Goal: Transaction & Acquisition: Obtain resource

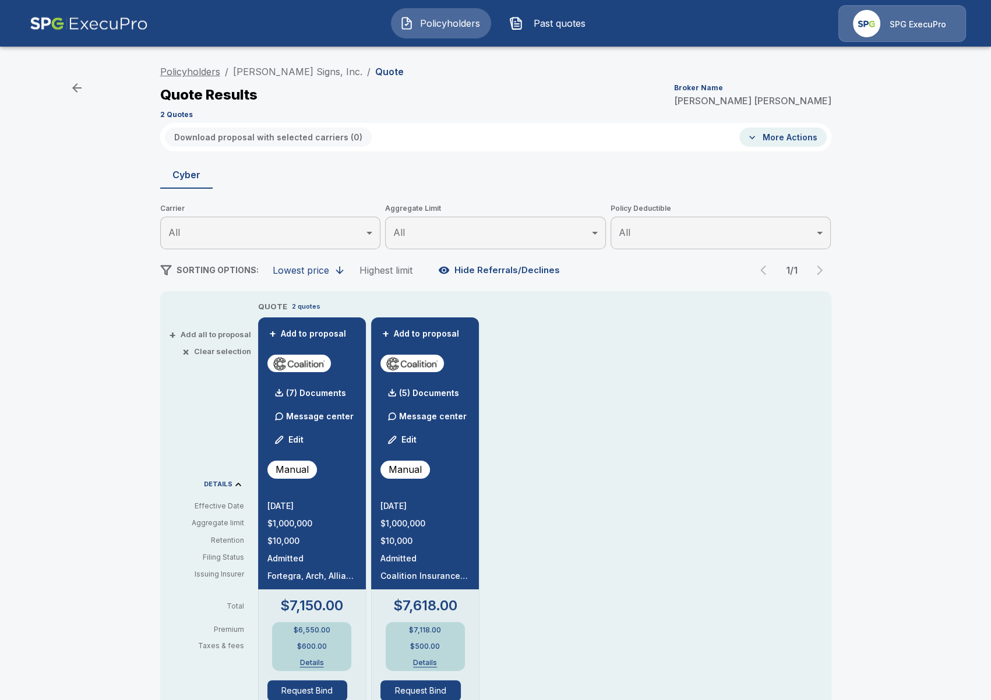
click at [199, 72] on link "Policyholders" at bounding box center [190, 72] width 60 height 12
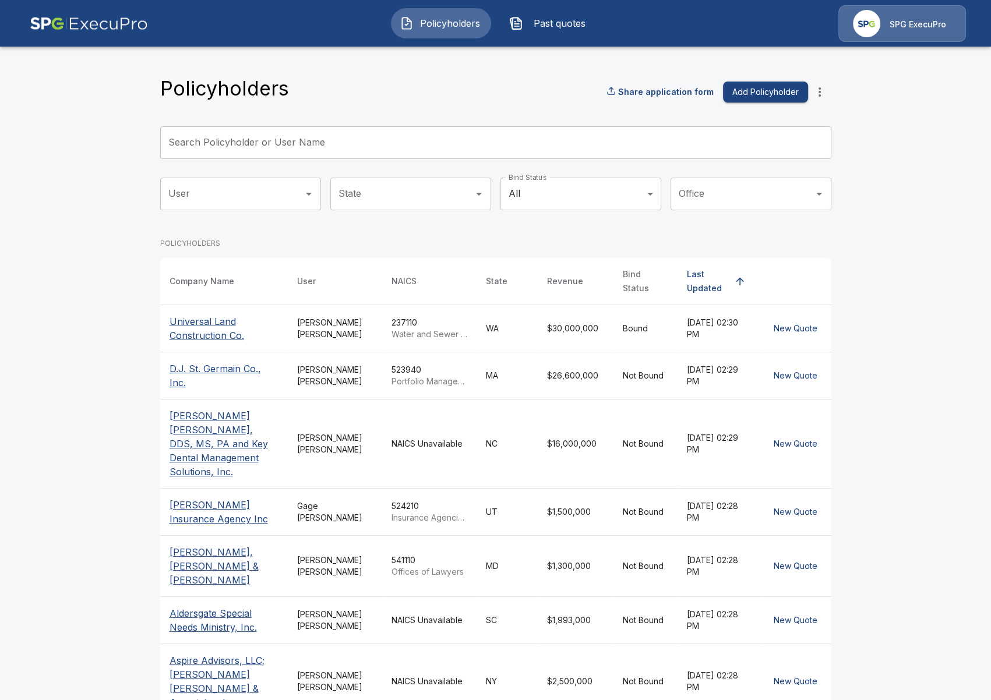
click at [317, 137] on input "Search Policyholder or User Name" at bounding box center [489, 142] width 658 height 33
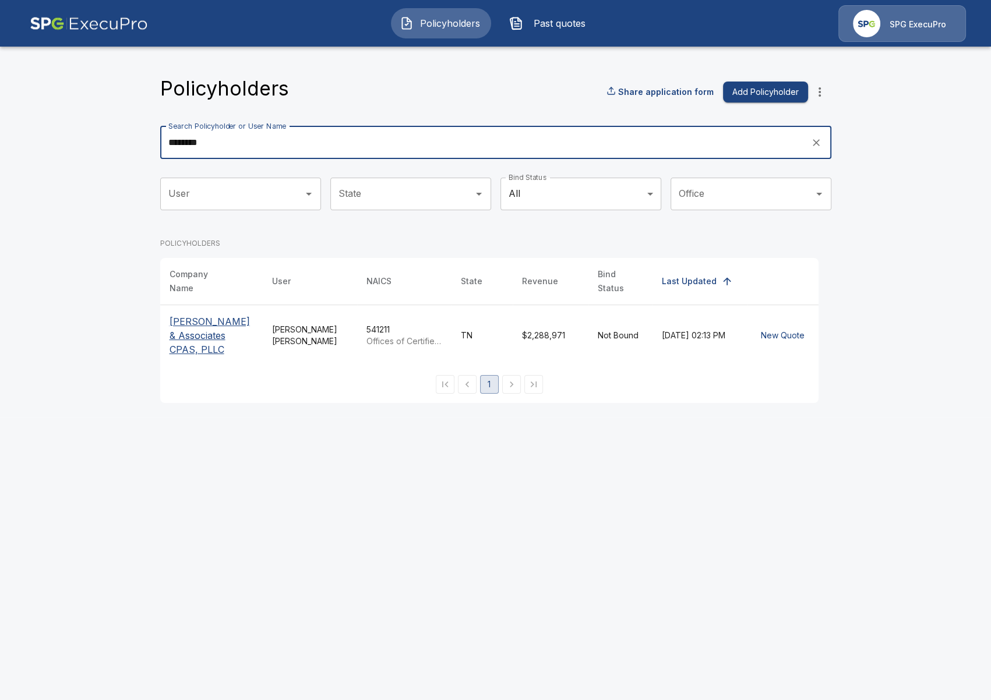
type input "********"
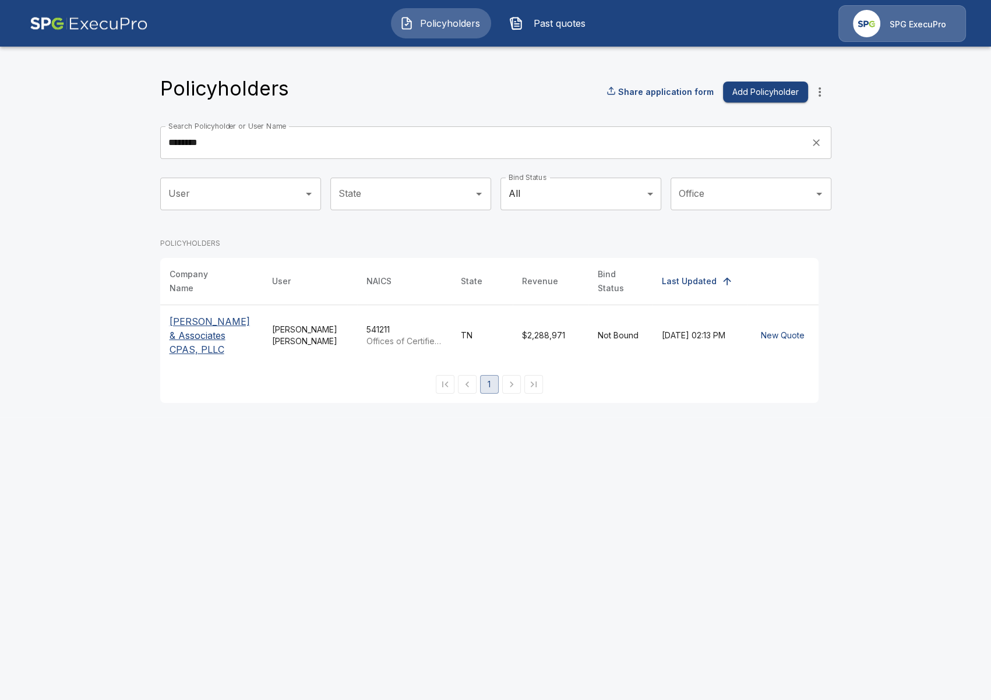
click at [186, 331] on p "Stallings & Associates CPAS, PLLC" at bounding box center [212, 336] width 84 height 42
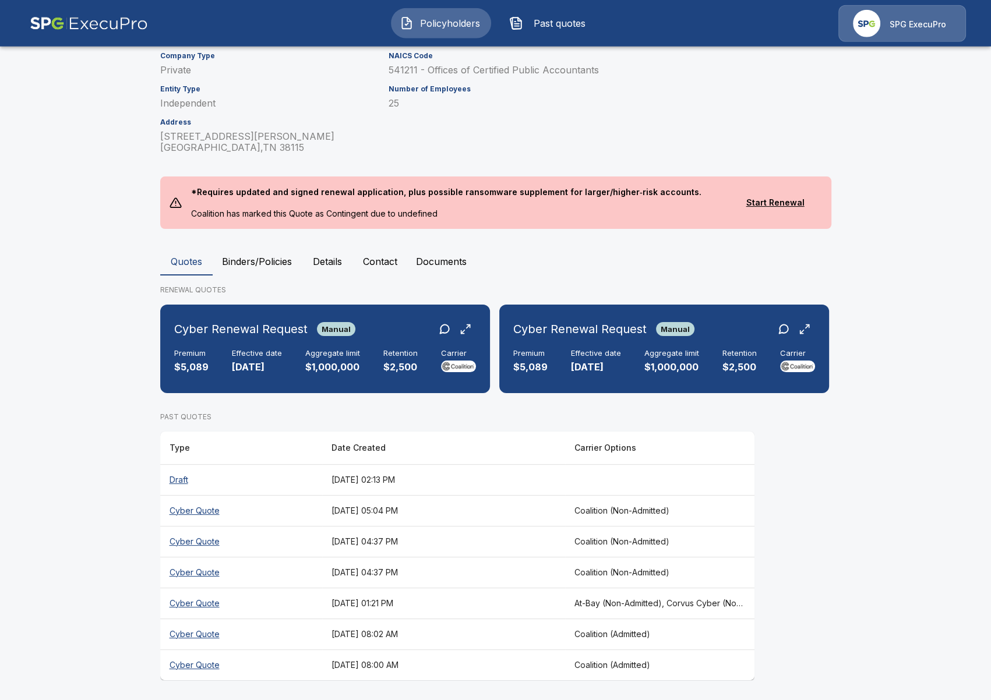
scroll to position [164, 0]
click at [644, 363] on p "$1,000,000" at bounding box center [671, 366] width 55 height 13
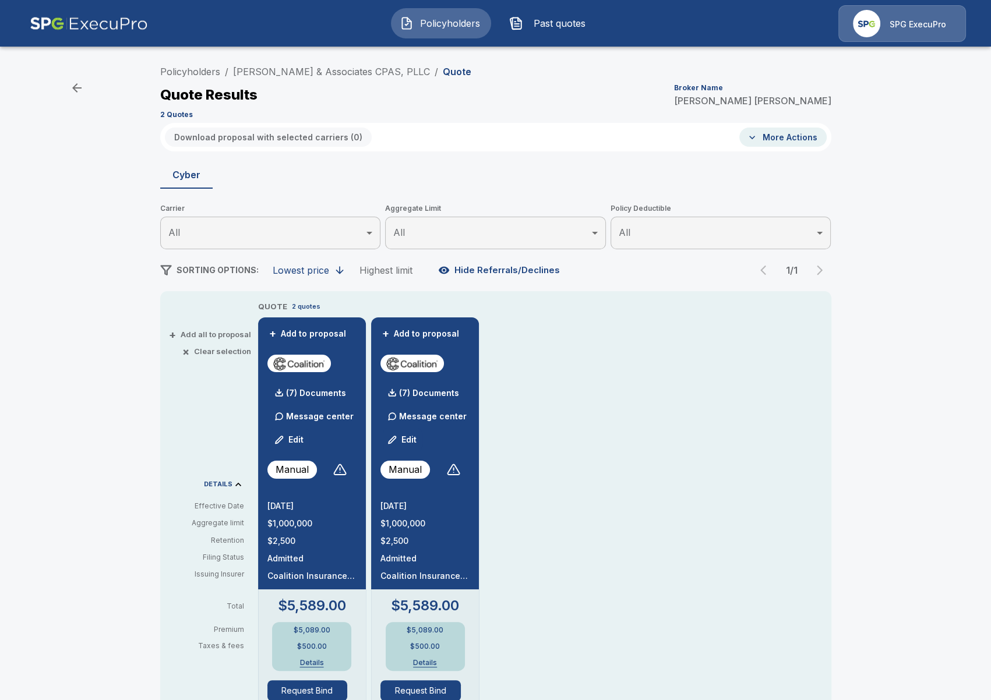
click at [142, 453] on div "Policyholders / Stallings & Associates CPAS, PLLC / Quote Quote Results Broker …" at bounding box center [495, 612] width 991 height 1114
click at [113, 211] on div "Policyholders / Stallings & Associates CPAS, PLLC / Quote Quote Results Broker …" at bounding box center [495, 612] width 991 height 1114
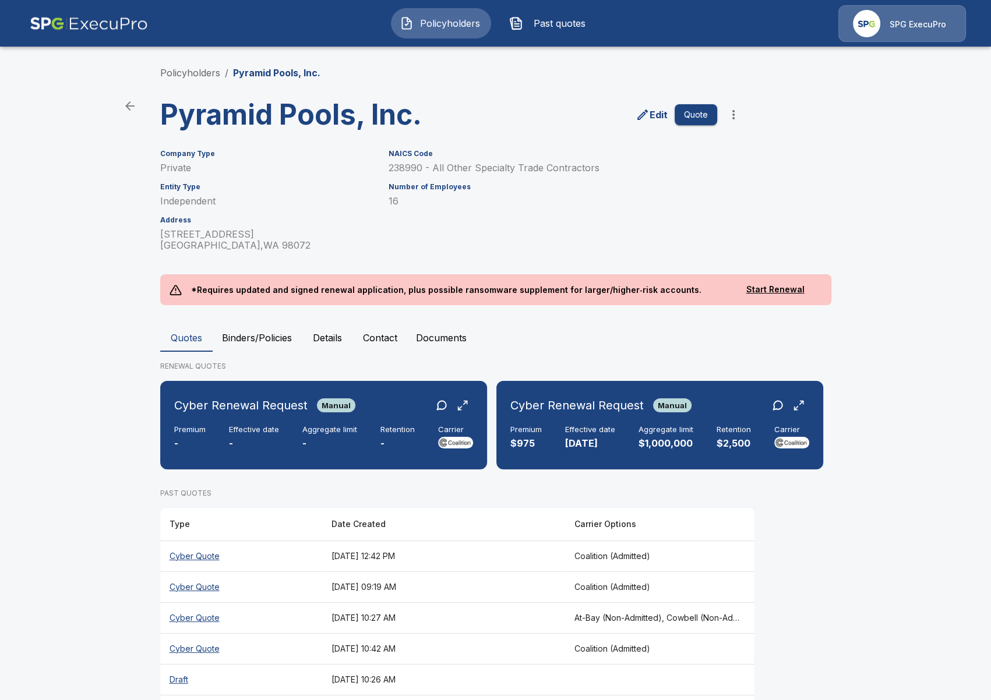
click at [112, 31] on img at bounding box center [89, 23] width 118 height 37
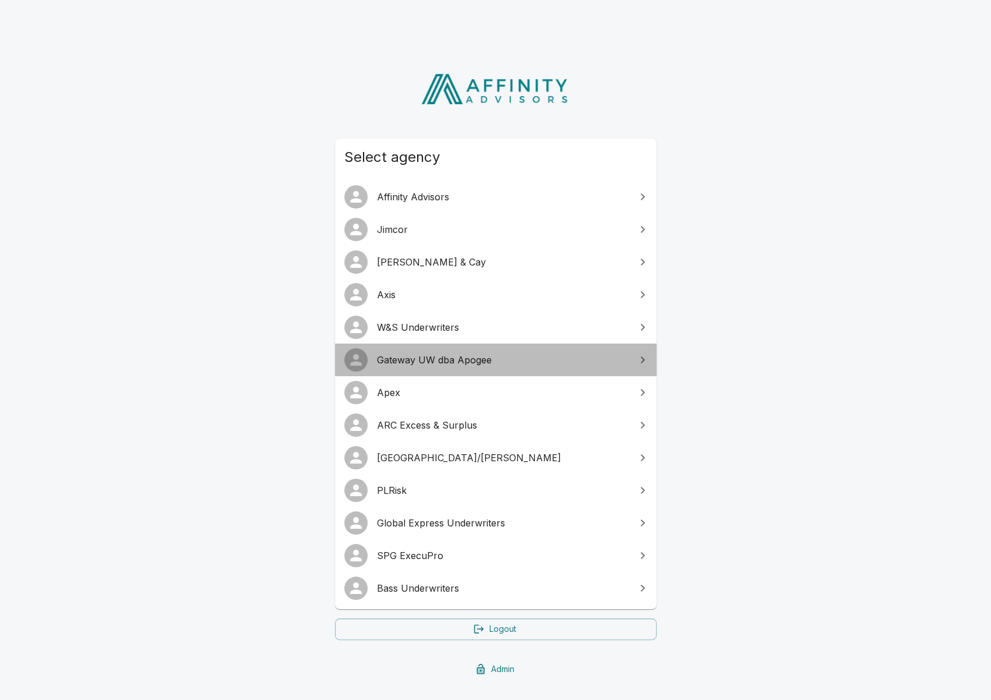
click at [504, 366] on span "Gateway UW dba Apogee" at bounding box center [503, 360] width 252 height 14
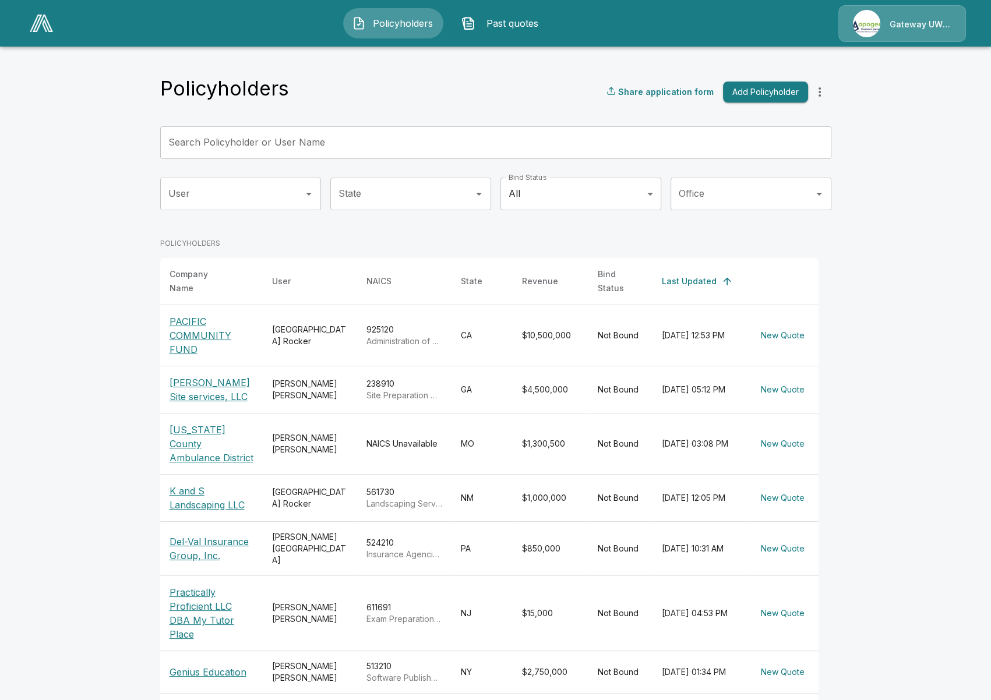
click at [499, 34] on button "Past quotes" at bounding box center [503, 23] width 100 height 30
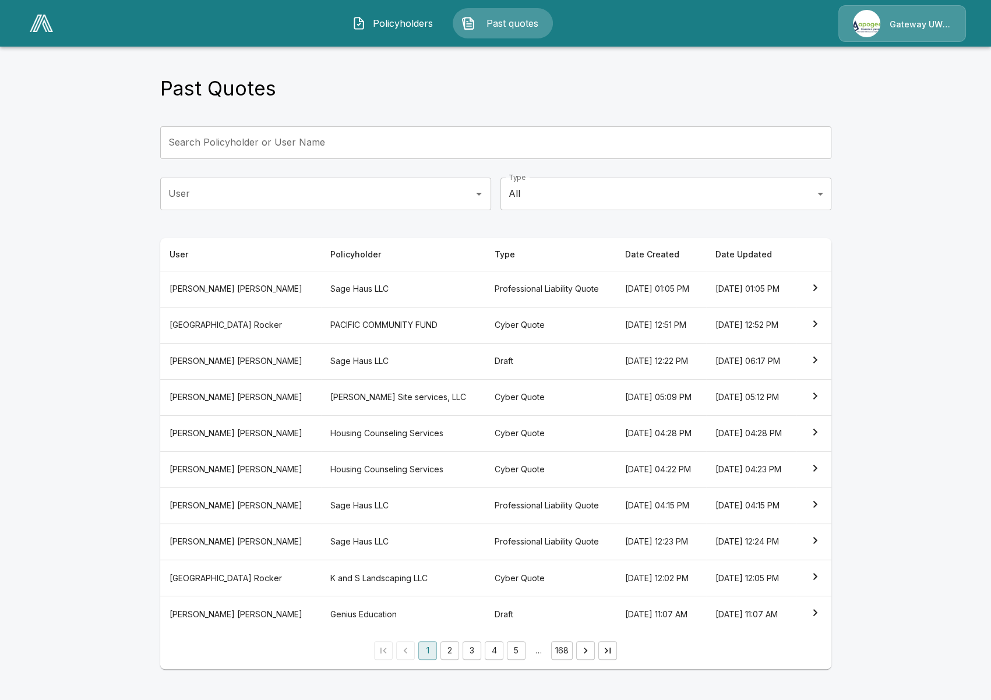
click at [658, 216] on div "Type All *** Type" at bounding box center [665, 199] width 331 height 42
click at [658, 207] on body "Policyholders Past quotes Gateway UW dba Apogee Past Quotes Search Policyholder…" at bounding box center [495, 341] width 991 height 683
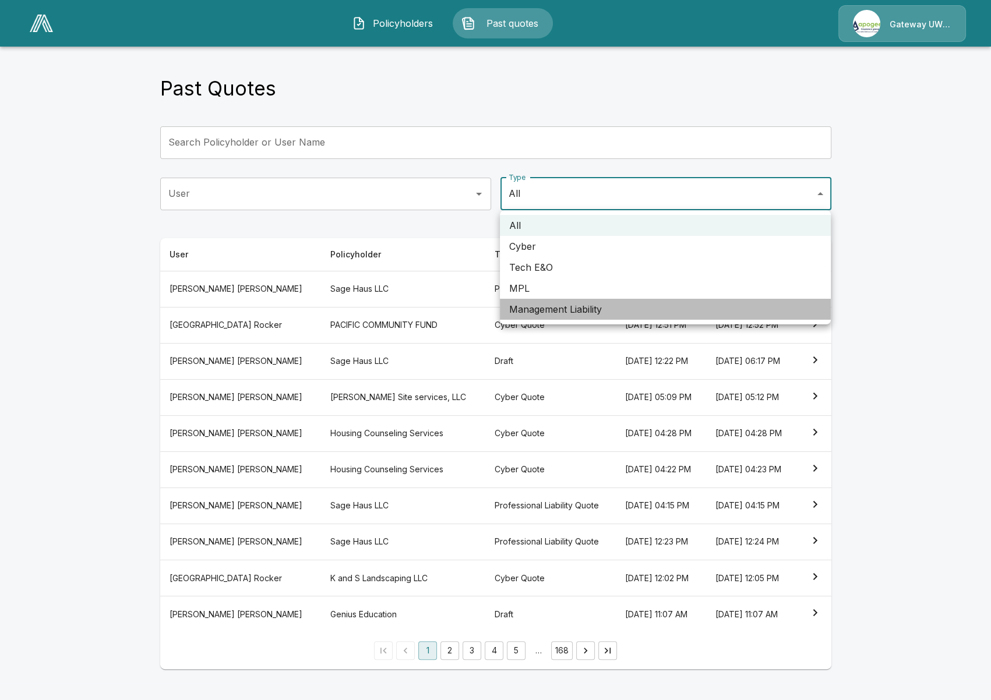
click at [633, 310] on li "Management Liability" at bounding box center [665, 309] width 331 height 21
type input "**"
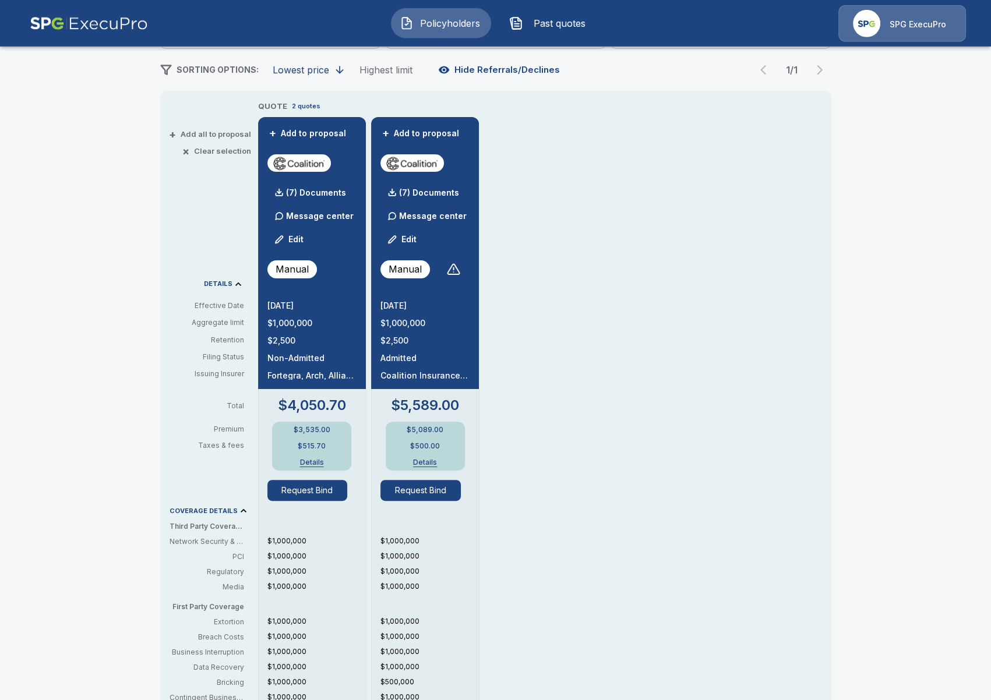
scroll to position [201, 0]
click at [323, 188] on div "(7) Documents" at bounding box center [306, 192] width 79 height 23
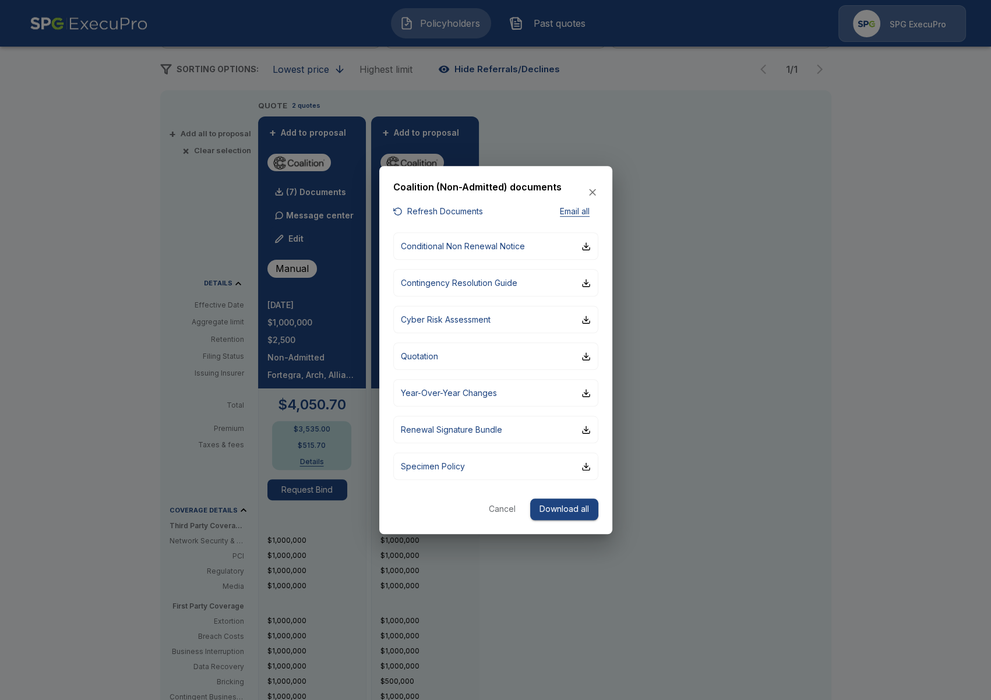
click at [446, 210] on button "Refresh Documents" at bounding box center [438, 211] width 90 height 15
click at [659, 327] on div at bounding box center [495, 350] width 991 height 700
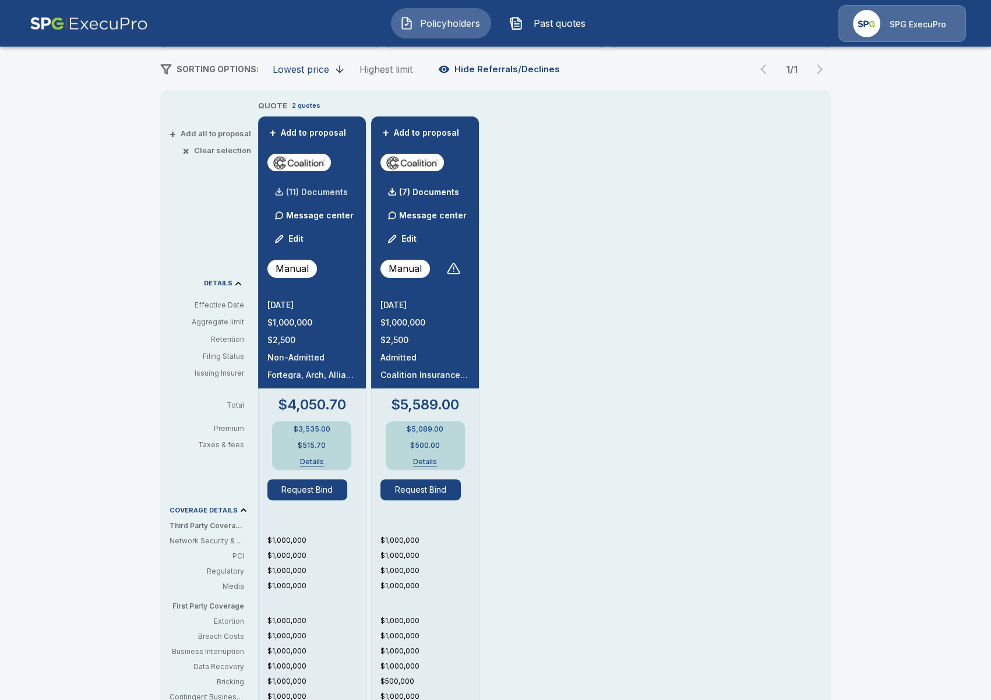
click at [305, 195] on p "(11) Documents" at bounding box center [317, 192] width 62 height 8
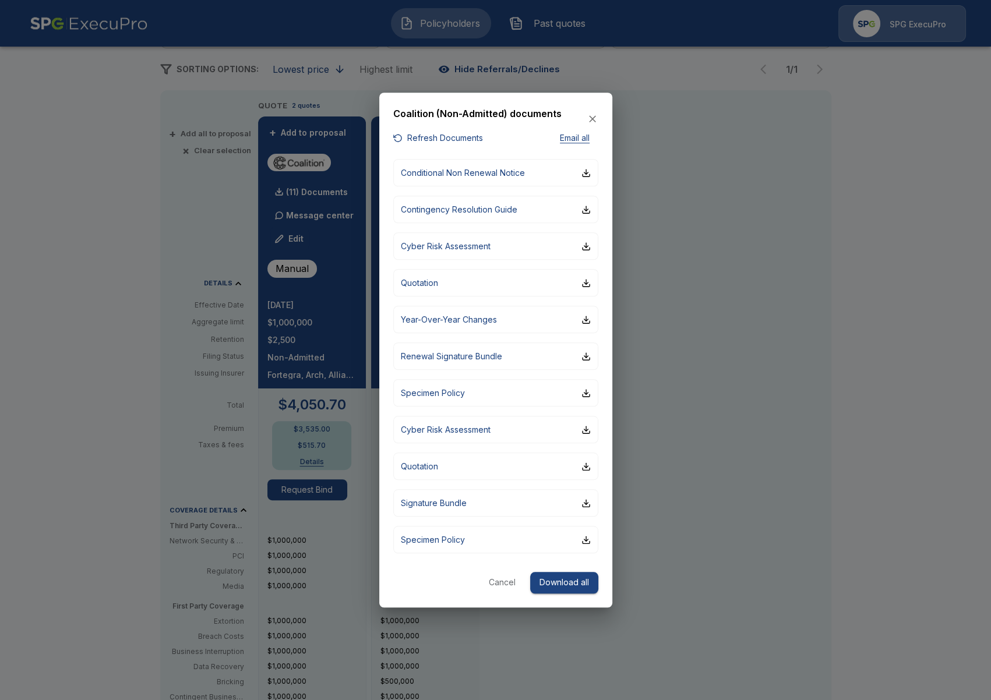
click at [482, 114] on h6 "Coalition (Non-Admitted) documents" at bounding box center [477, 114] width 168 height 15
click at [769, 281] on div at bounding box center [495, 350] width 991 height 700
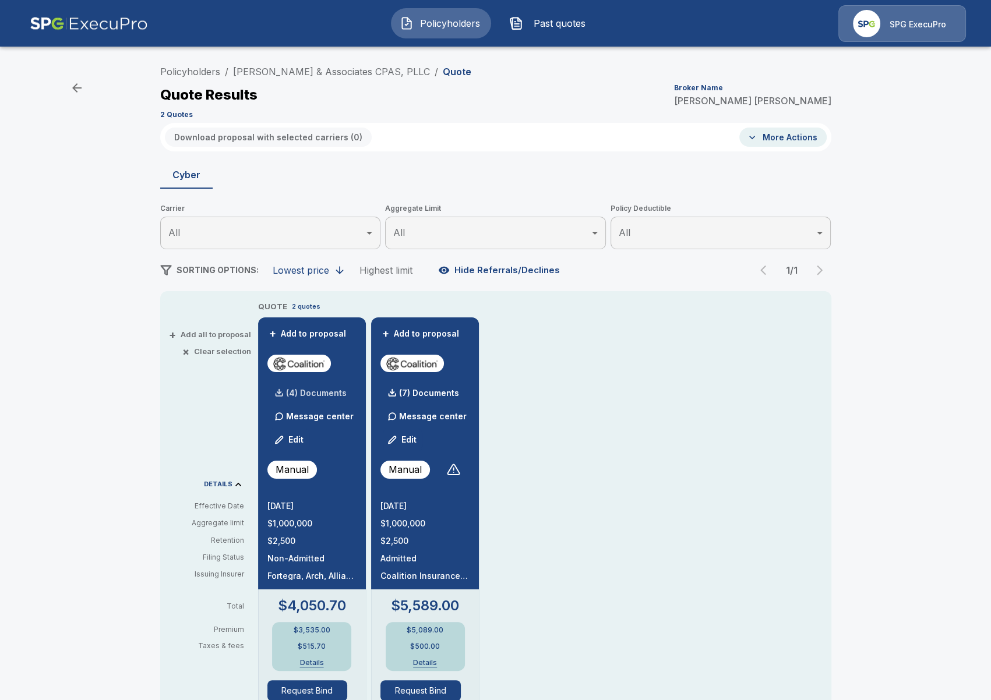
click at [305, 397] on p "(4) Documents" at bounding box center [316, 393] width 61 height 8
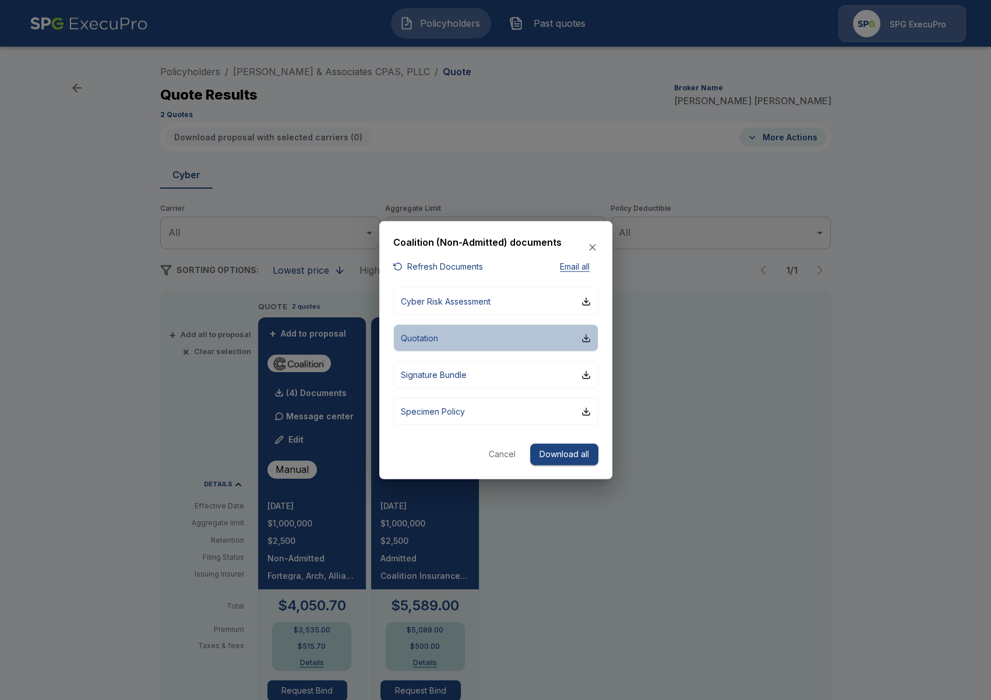
click at [460, 338] on button "Quotation" at bounding box center [495, 337] width 205 height 27
click at [188, 416] on div at bounding box center [495, 350] width 991 height 700
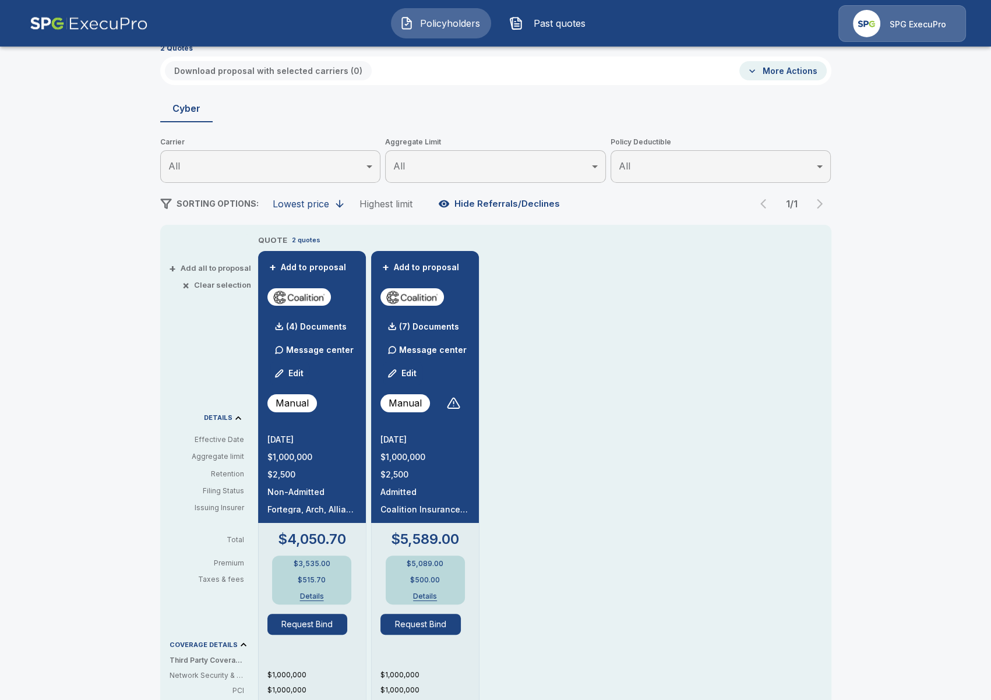
scroll to position [67, 0]
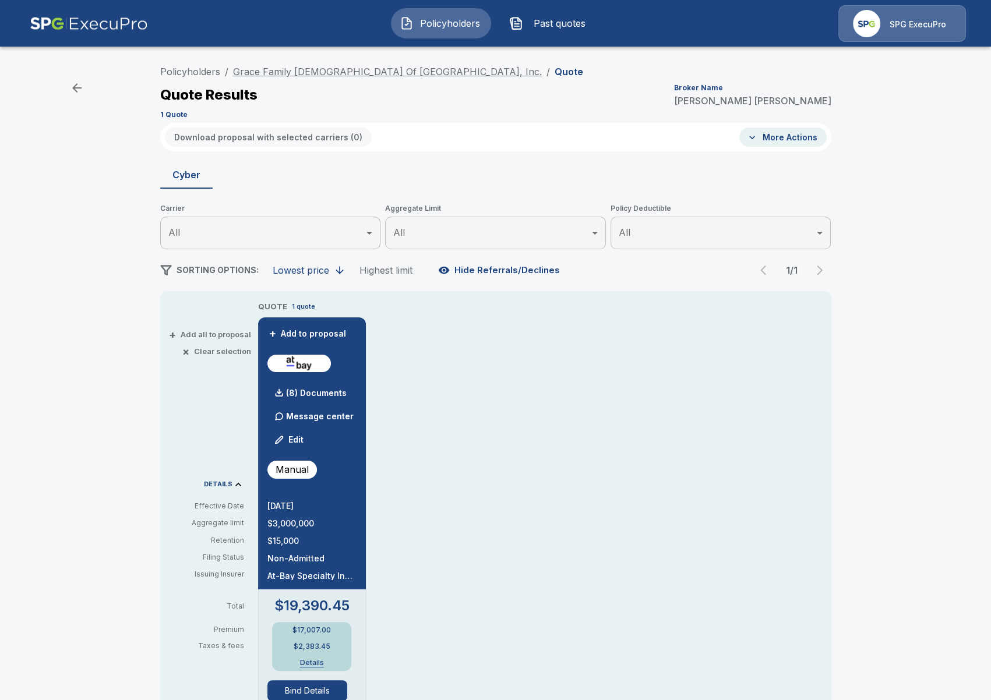
click at [356, 76] on link "Grace Family [DEMOGRAPHIC_DATA] Of [GEOGRAPHIC_DATA], Inc." at bounding box center [387, 72] width 309 height 12
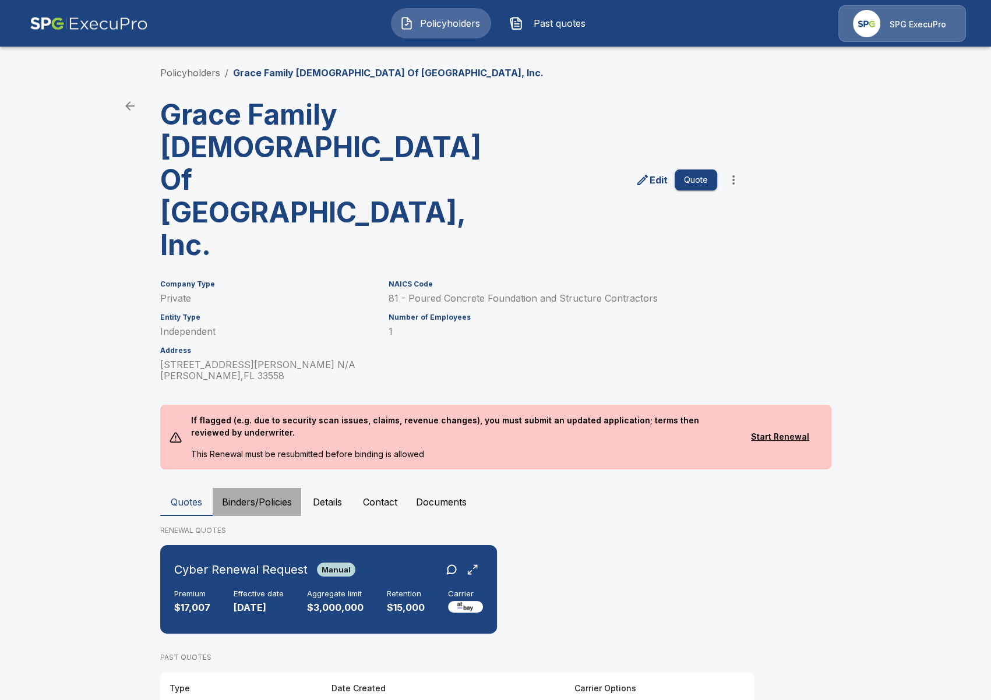
click at [264, 488] on button "Binders/Policies" at bounding box center [257, 502] width 89 height 28
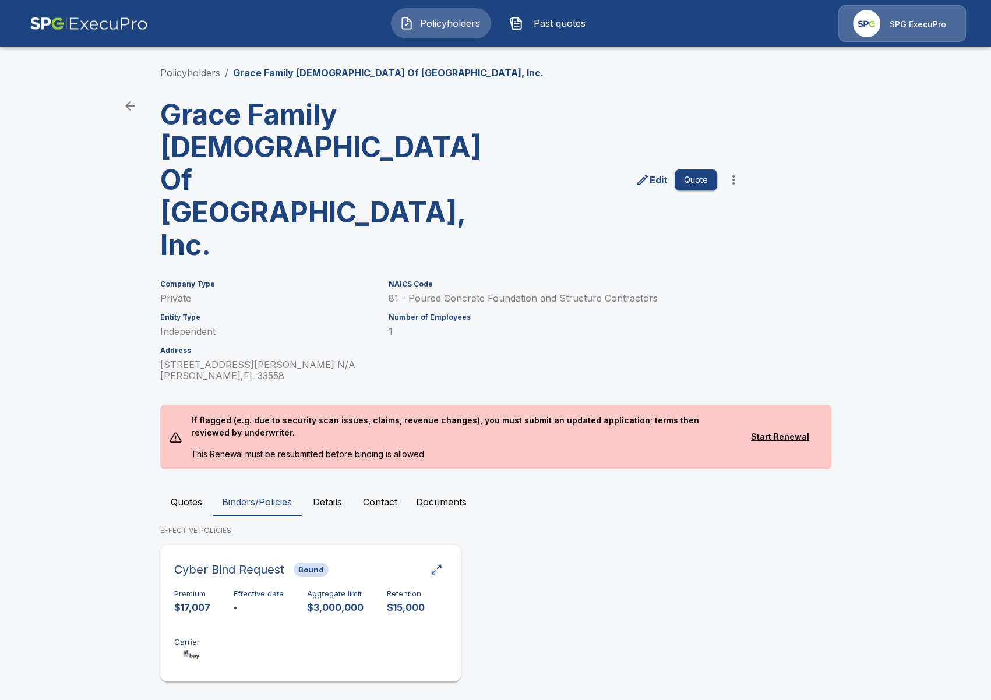
click at [418, 589] on div "Premium $17,007 Effective date - Aggregate limit $3,000,000 Retention $15,000 C…" at bounding box center [310, 625] width 273 height 73
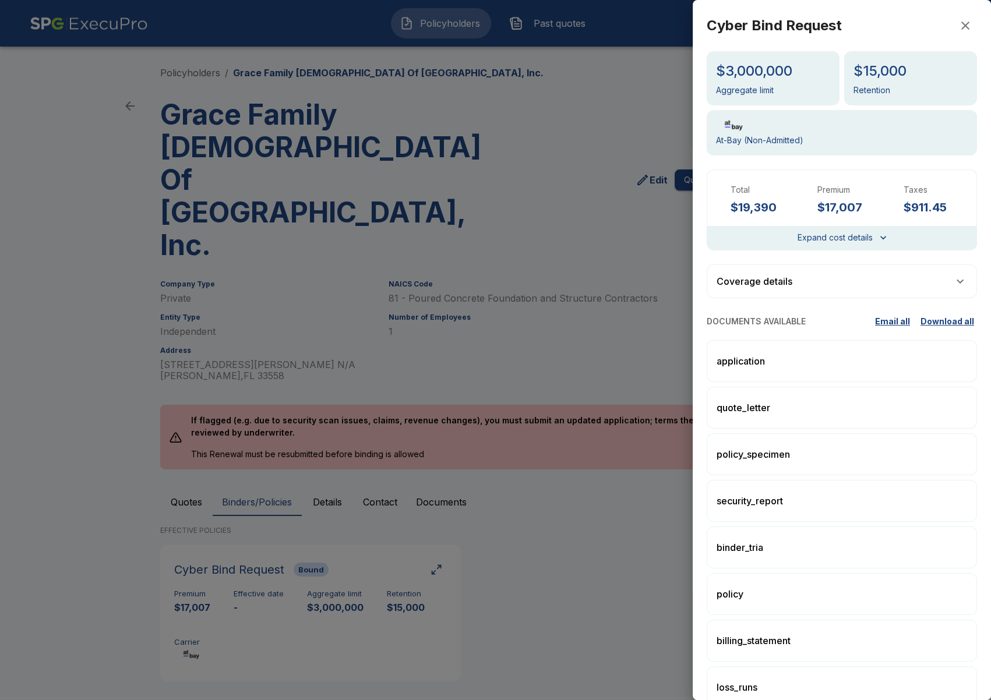
click at [843, 294] on div "Coverage details" at bounding box center [842, 281] width 270 height 34
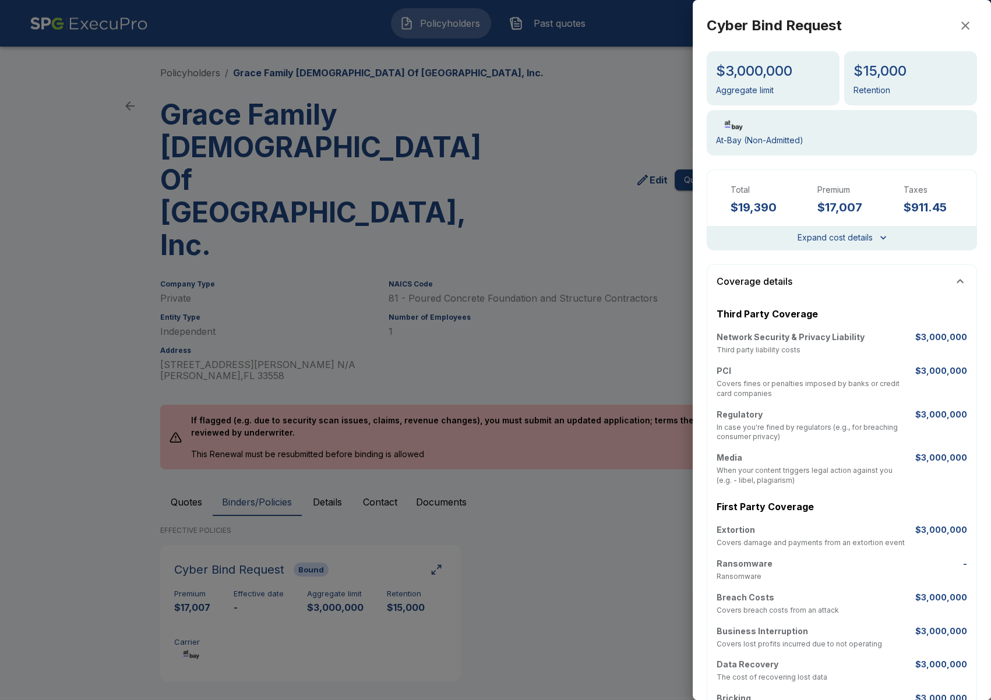
click at [834, 248] on div "Expand cost details" at bounding box center [841, 238] width 269 height 24
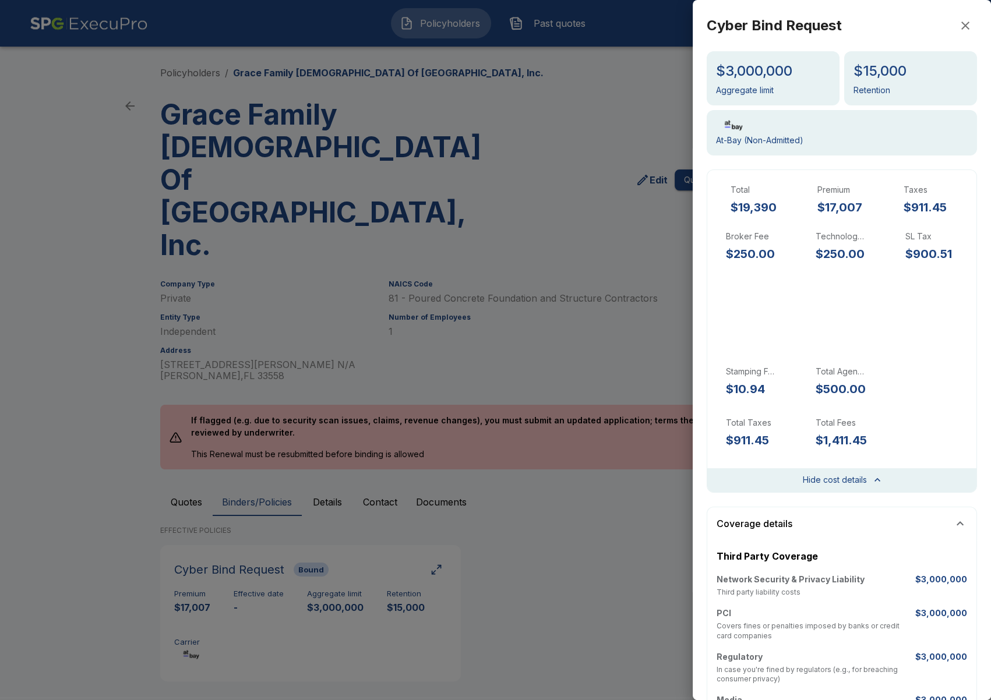
click at [608, 567] on div at bounding box center [495, 350] width 991 height 700
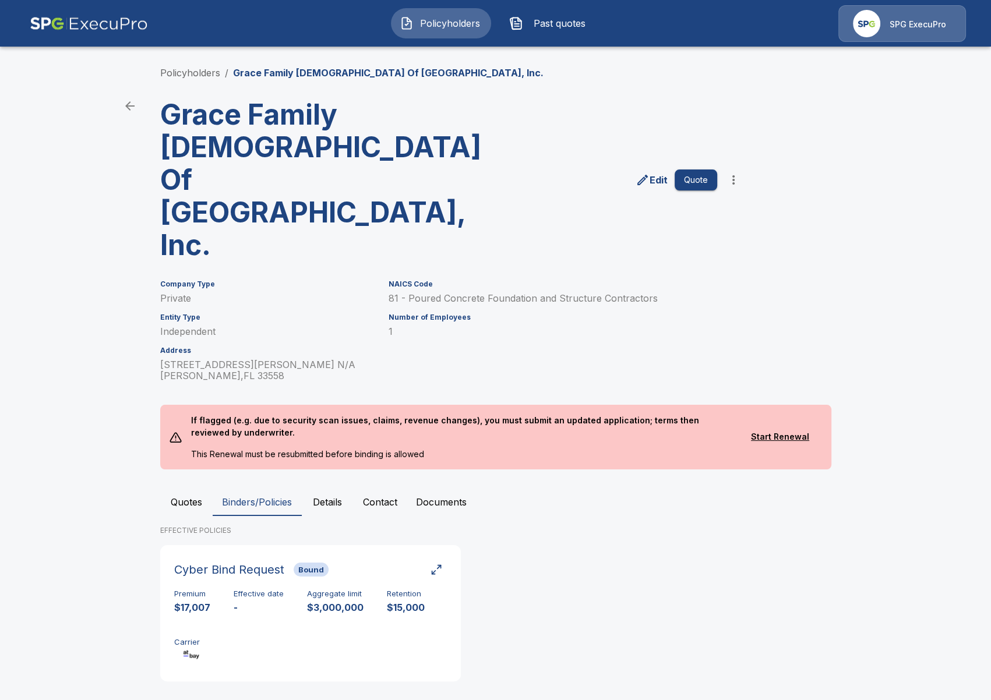
click at [182, 488] on button "Quotes" at bounding box center [186, 502] width 52 height 28
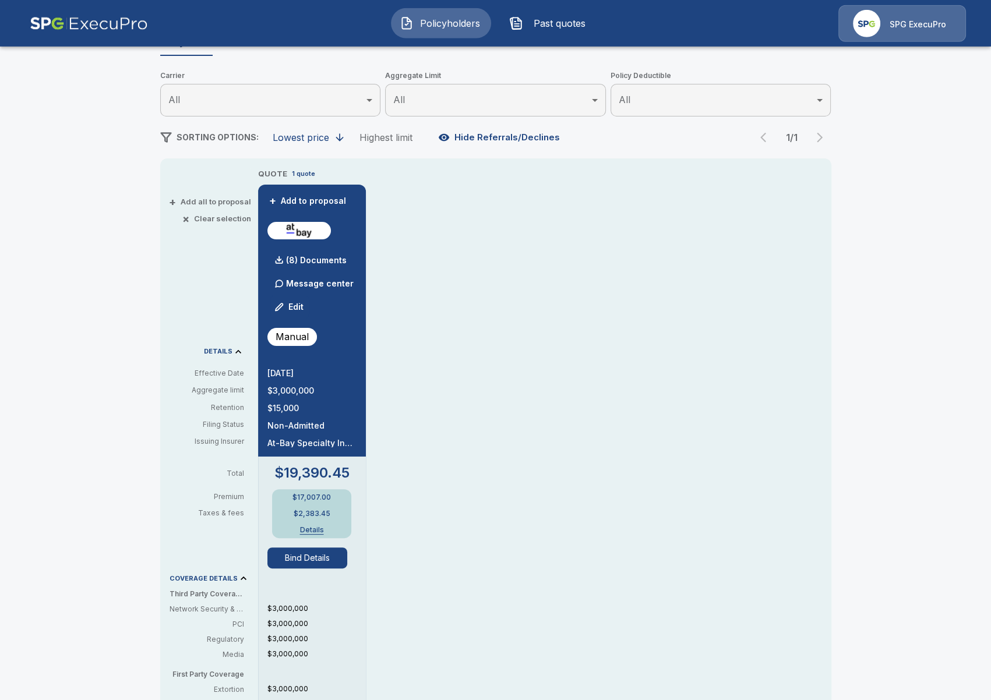
scroll to position [133, 0]
click at [317, 553] on button "Bind Details" at bounding box center [307, 558] width 80 height 21
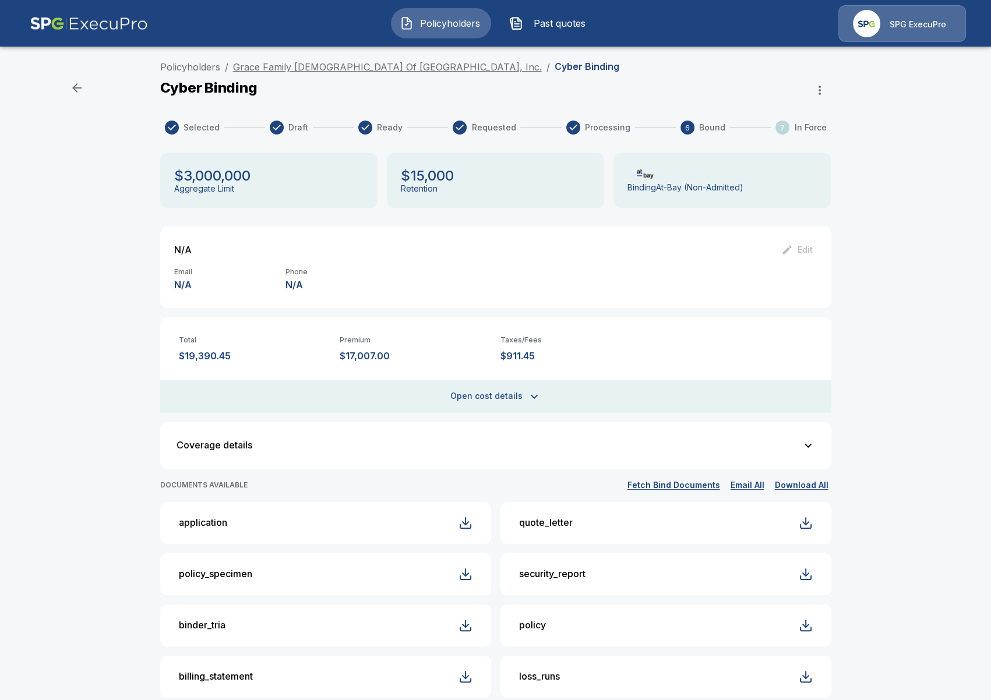
click at [292, 70] on link "Grace Family Church Of North Tampa, Inc." at bounding box center [387, 67] width 309 height 12
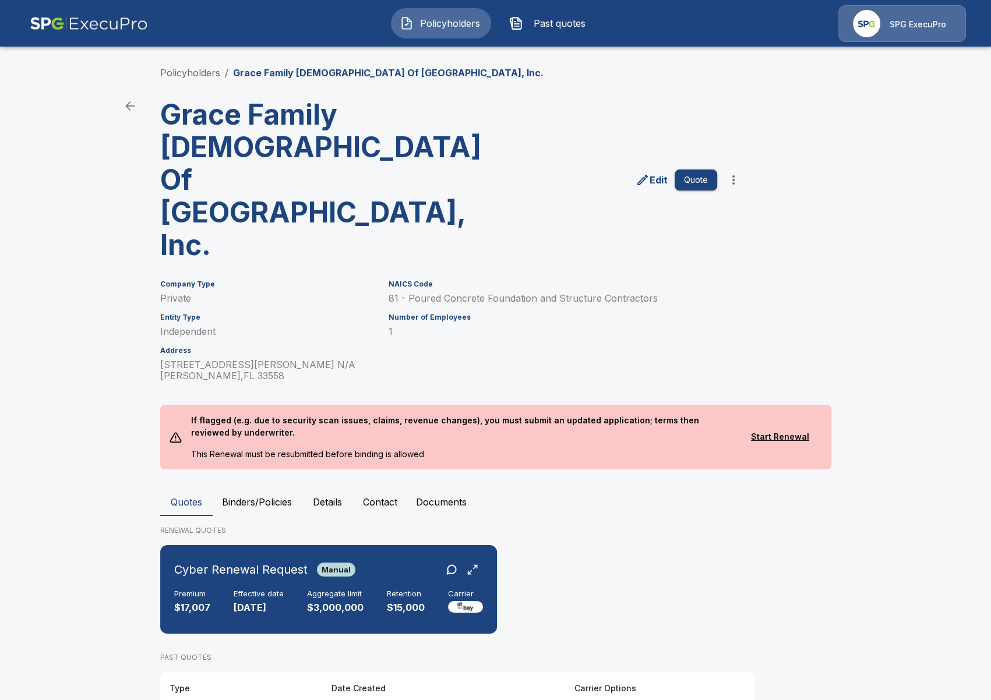
click at [235, 488] on button "Binders/Policies" at bounding box center [257, 502] width 89 height 28
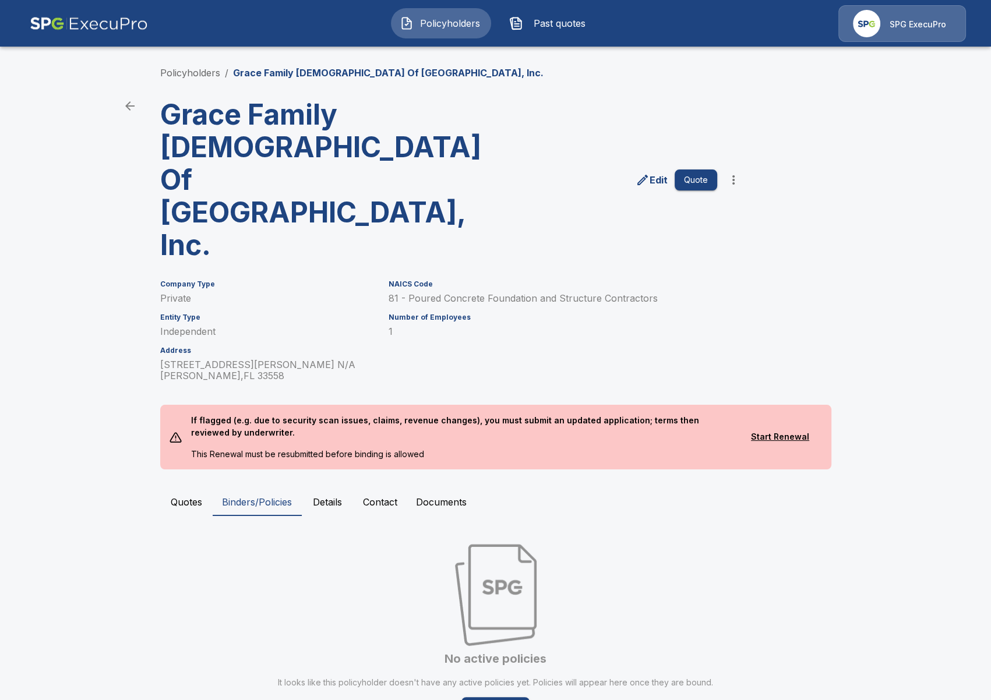
click at [199, 488] on button "Quotes" at bounding box center [186, 502] width 52 height 28
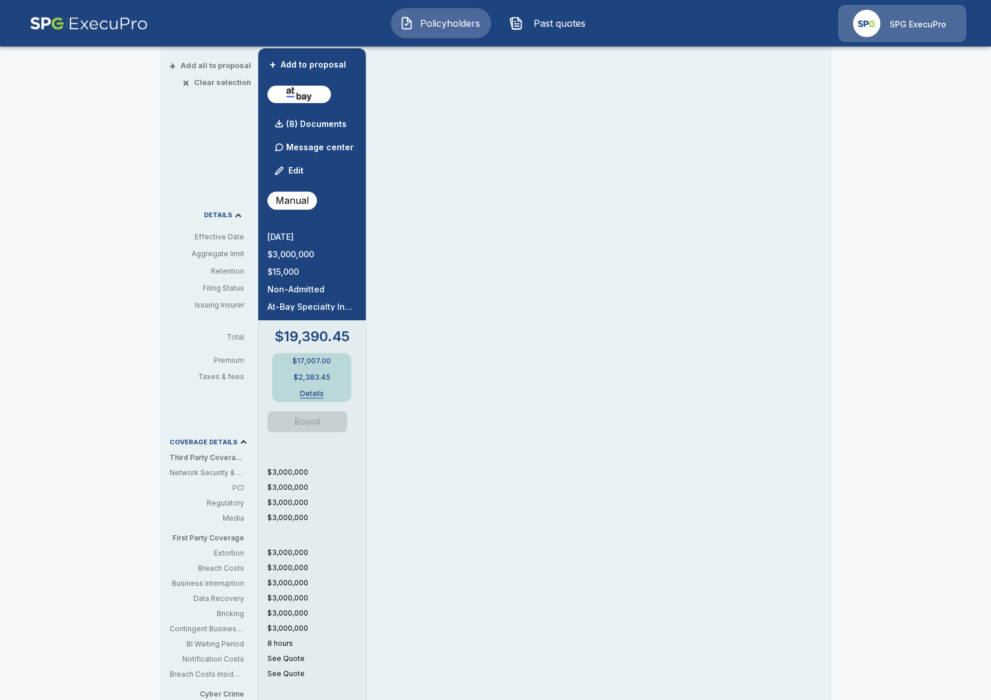
scroll to position [267, 0]
click at [146, 328] on div "Policyholders / Grace Family Church Of North Tampa, Inc. / Quote Quote Results …" at bounding box center [495, 346] width 991 height 1114
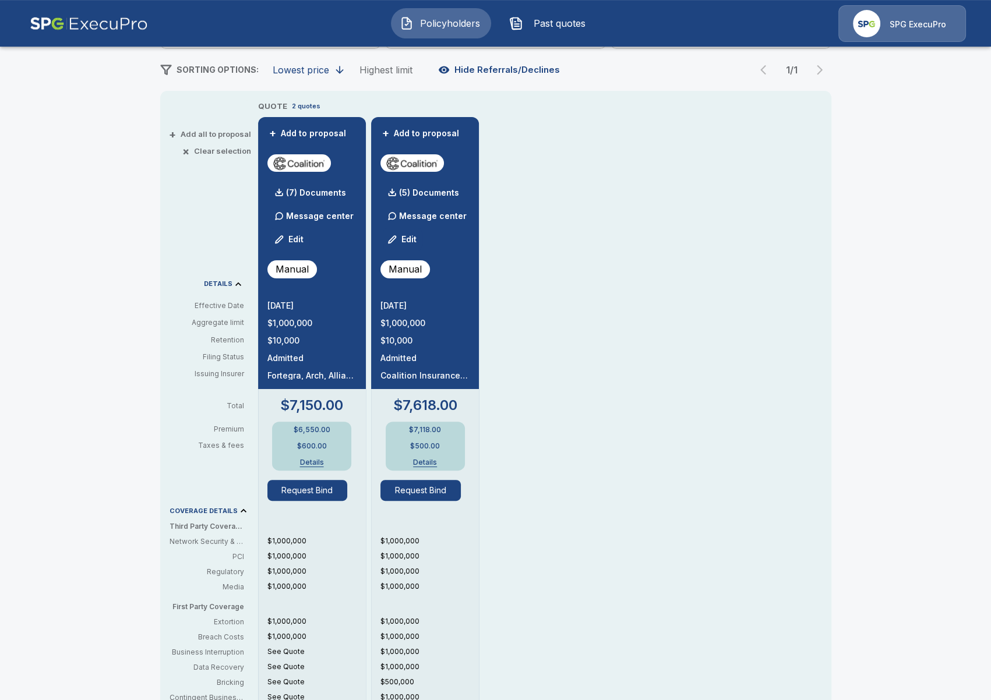
scroll to position [201, 0]
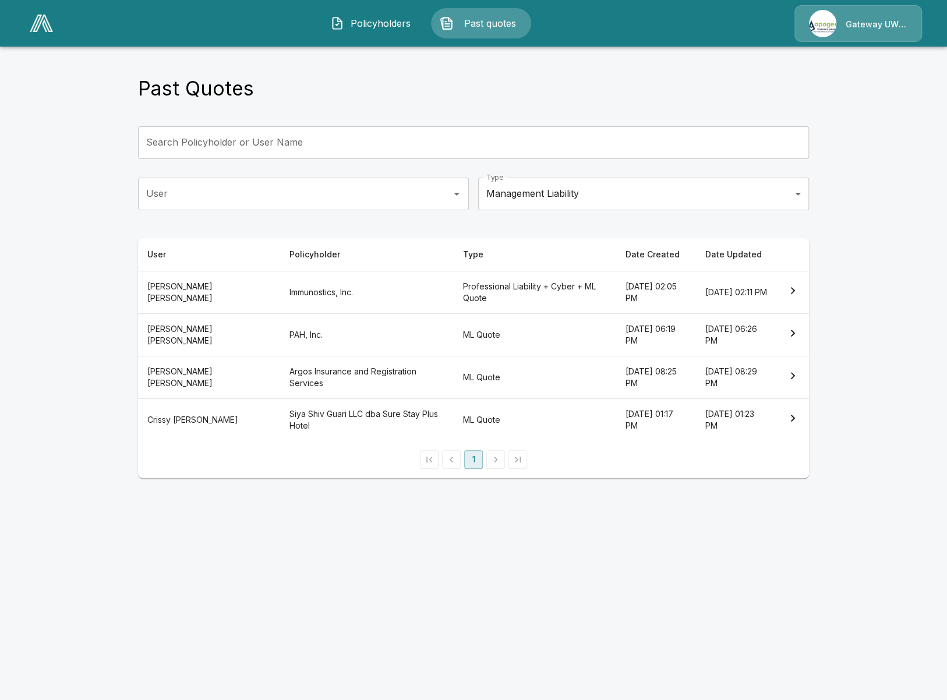
click at [534, 492] on html "Policyholders Past quotes Gateway UW dba Apogee Past Quotes Search Policyholder…" at bounding box center [473, 246] width 947 height 492
click at [347, 292] on th "Immunostics, Inc." at bounding box center [367, 292] width 174 height 43
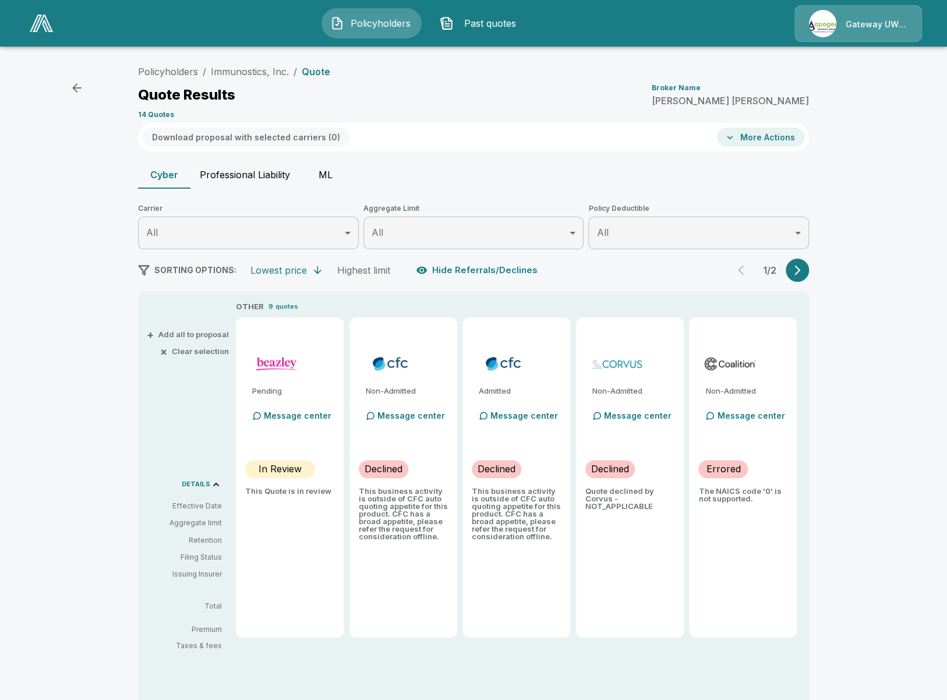
click at [323, 175] on button "ML" at bounding box center [325, 175] width 52 height 28
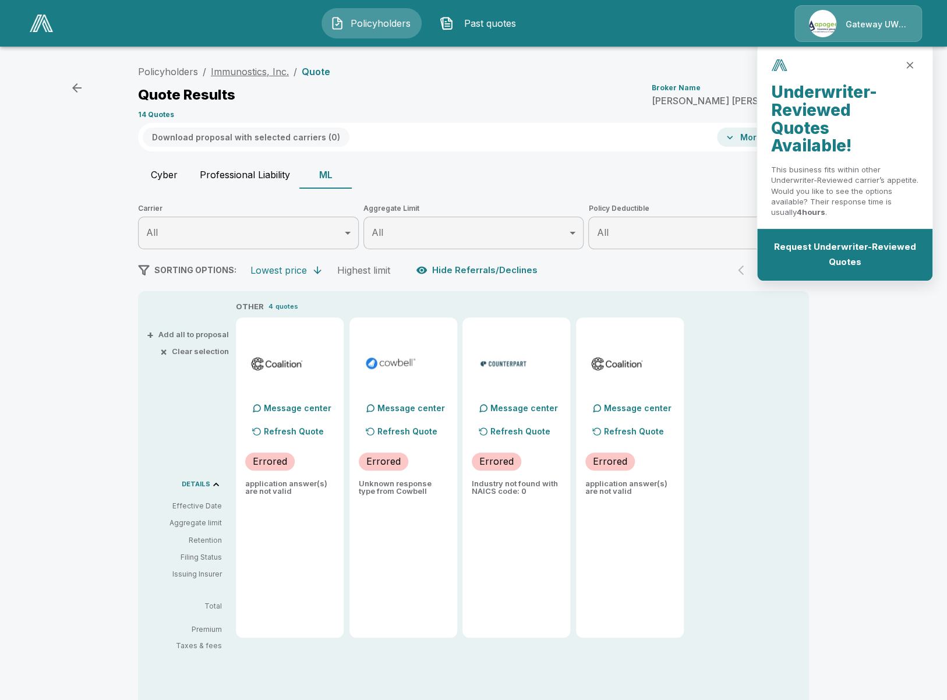
click at [259, 75] on link "Immunostics, Inc." at bounding box center [250, 72] width 78 height 12
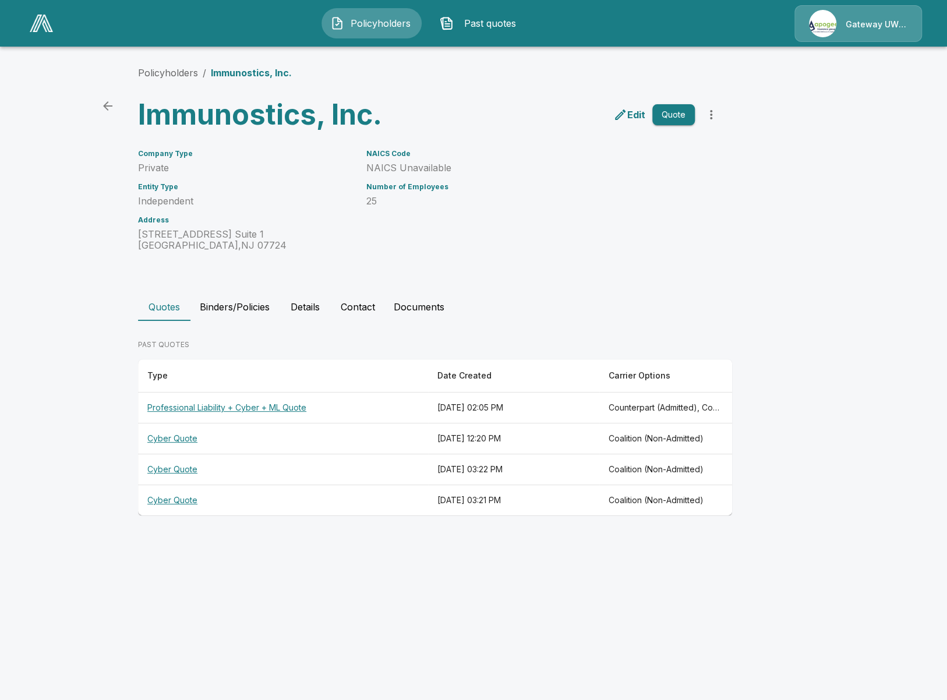
drag, startPoint x: 320, startPoint y: 550, endPoint x: 311, endPoint y: 444, distance: 106.4
click at [320, 538] on html "Policyholders Past quotes Gateway UW dba Apogee Policyholders / Immunostics, In…" at bounding box center [473, 269] width 947 height 538
click at [210, 307] on button "Binders/Policies" at bounding box center [234, 307] width 89 height 28
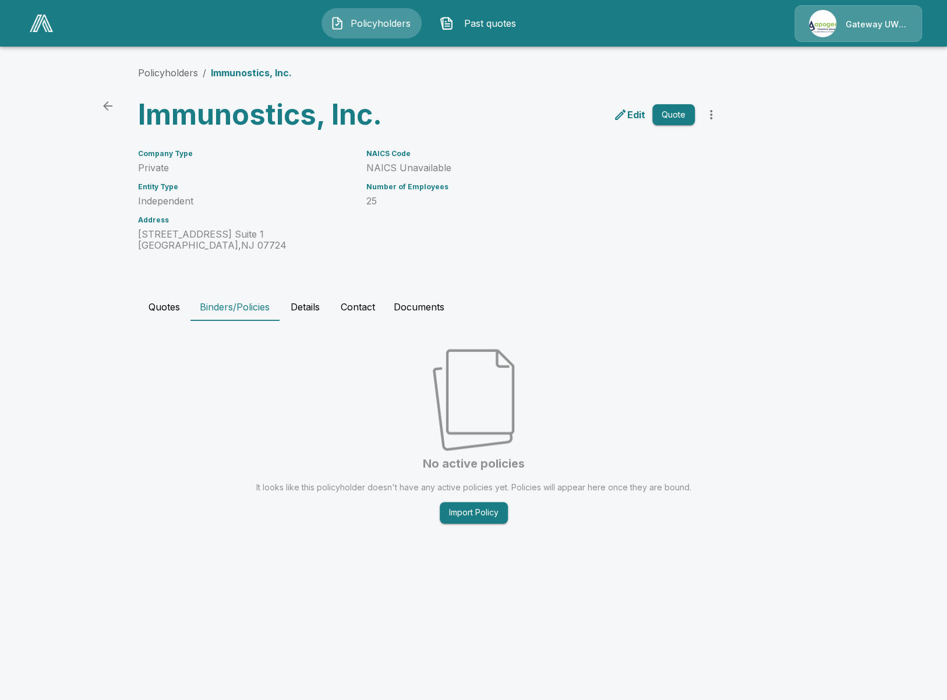
click at [299, 310] on button "Details" at bounding box center [305, 307] width 52 height 28
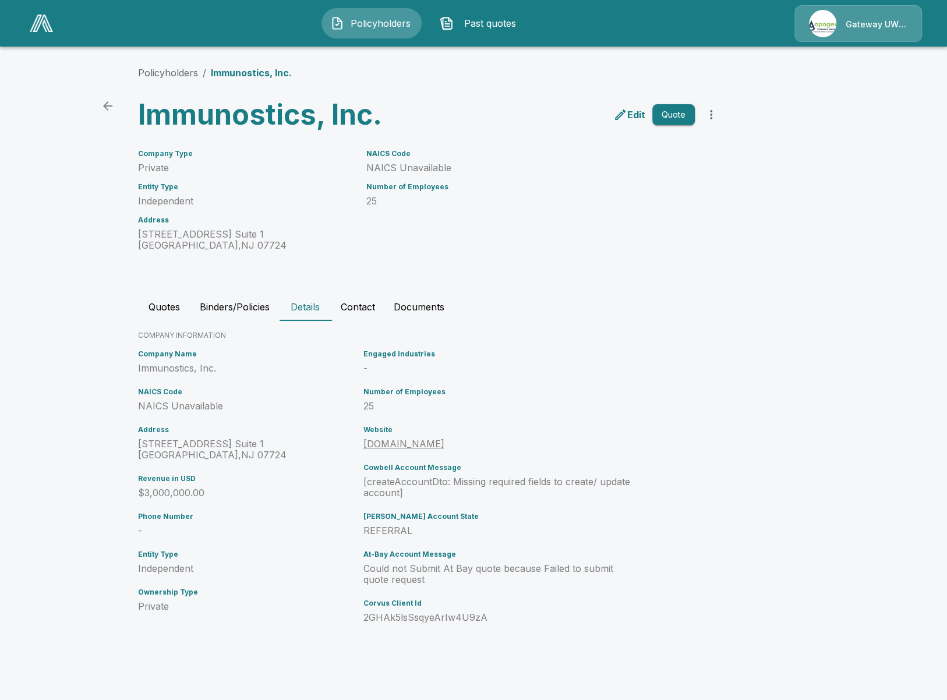
click at [631, 110] on p "Edit" at bounding box center [636, 115] width 18 height 14
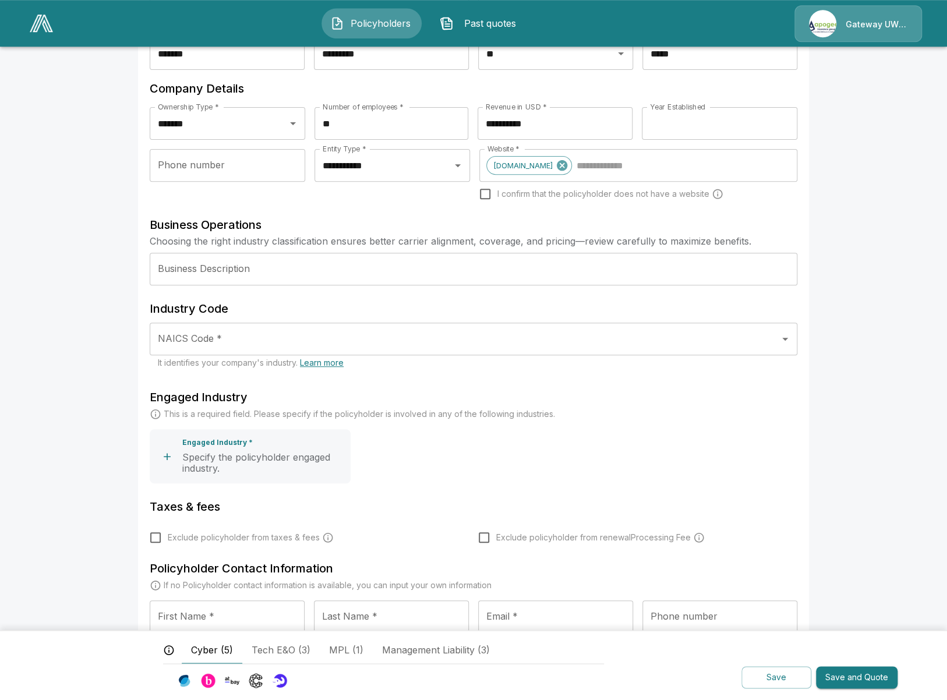
scroll to position [134, 0]
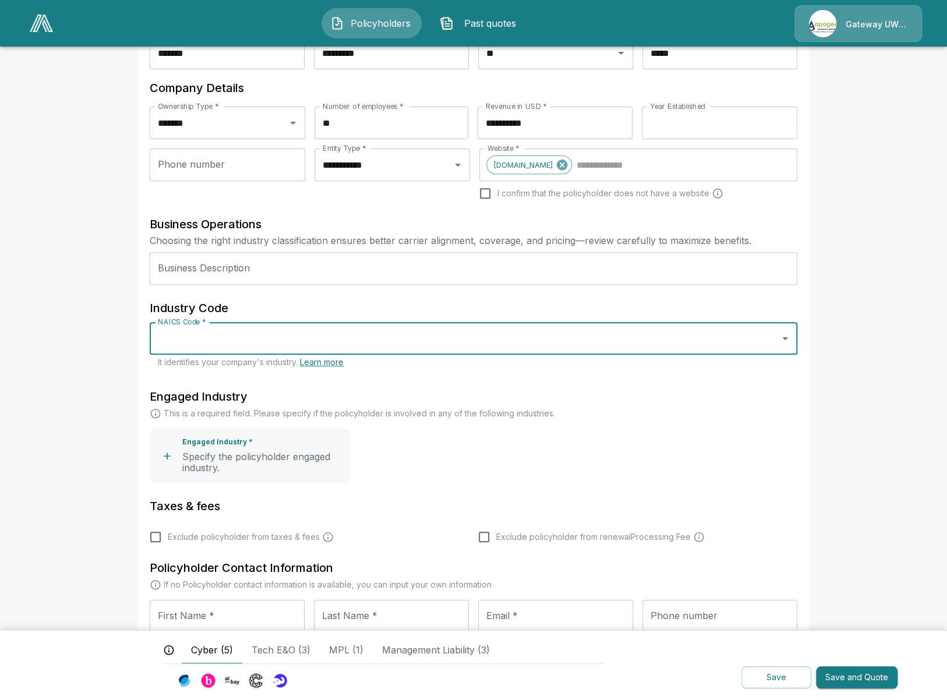
click at [386, 345] on input "NAICS Code *" at bounding box center [465, 338] width 620 height 22
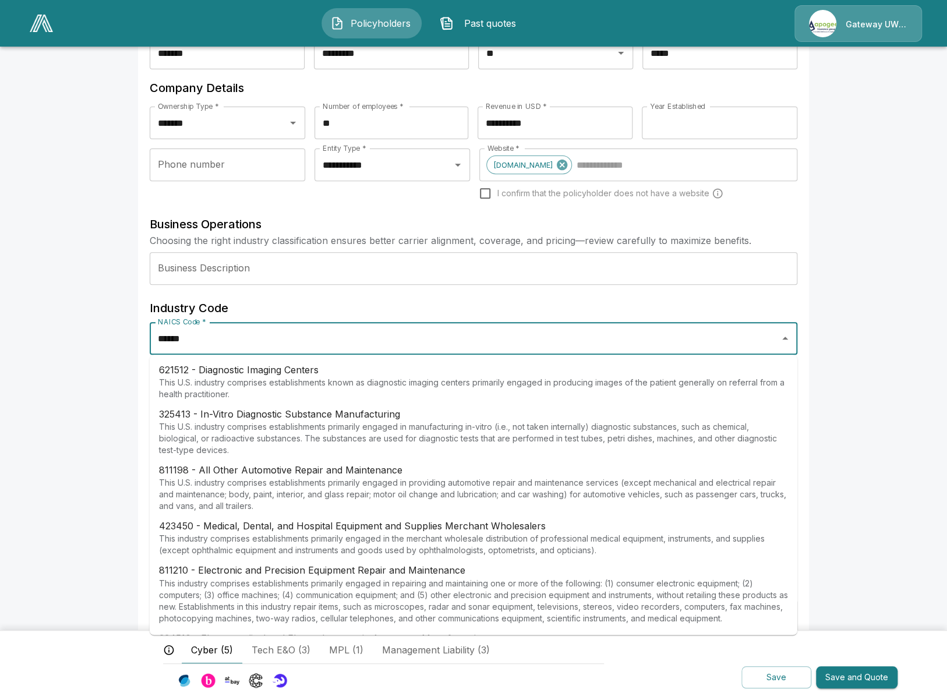
click at [368, 372] on p "621512 - Diagnostic Imaging Centers" at bounding box center [473, 370] width 629 height 14
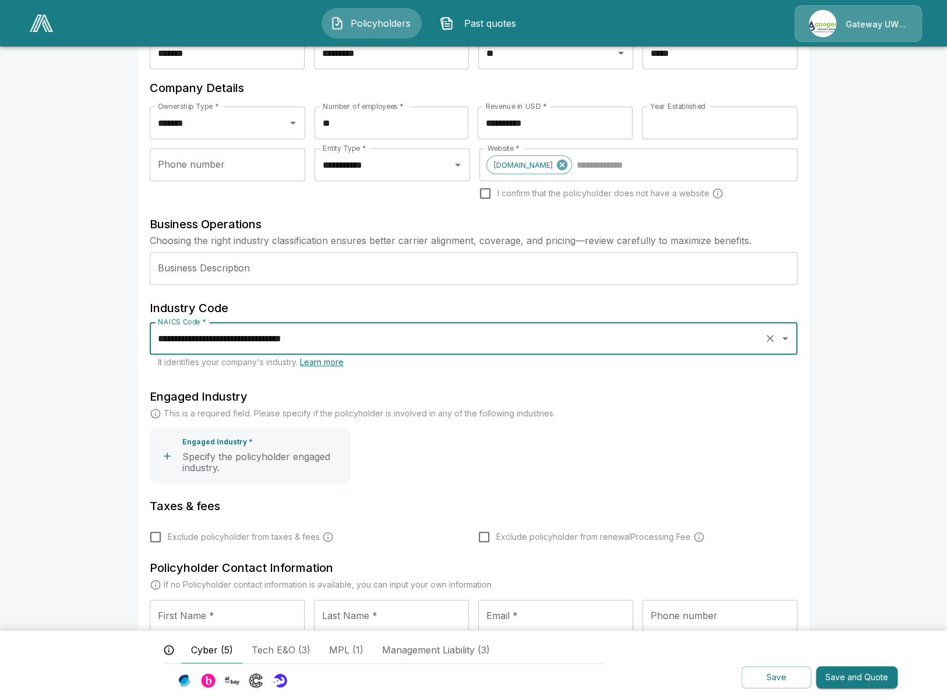
type input "**********"
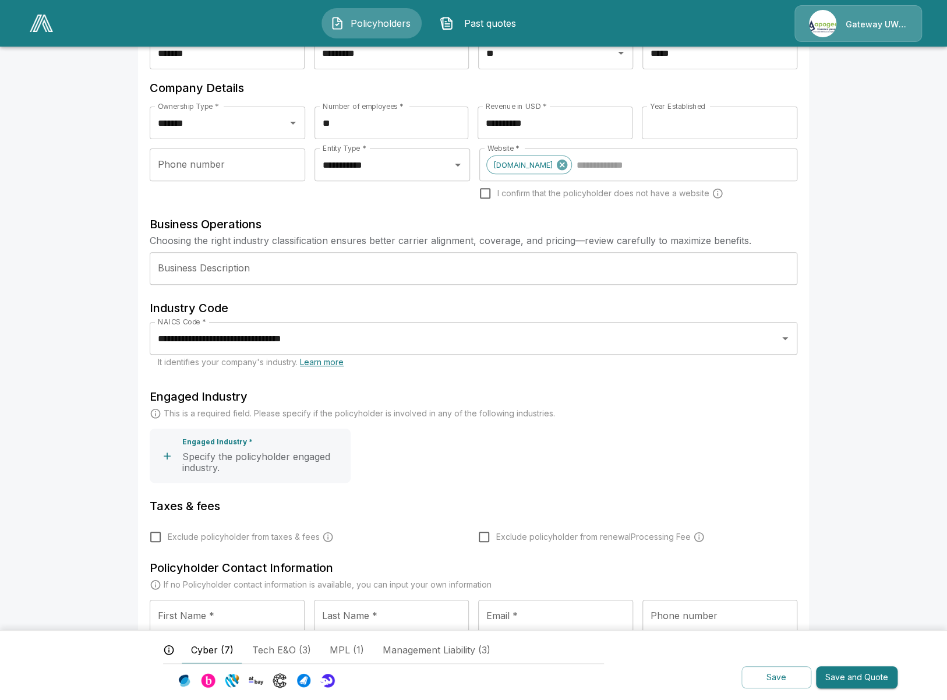
click at [72, 413] on main "**********" at bounding box center [473, 337] width 947 height 942
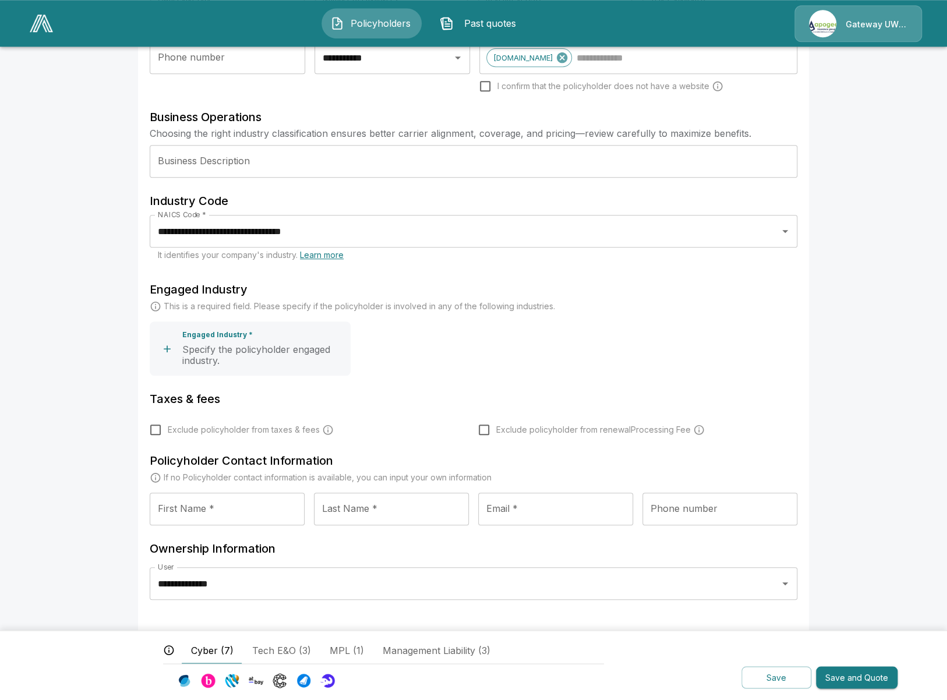
scroll to position [242, 0]
click at [77, 246] on main "**********" at bounding box center [473, 229] width 947 height 942
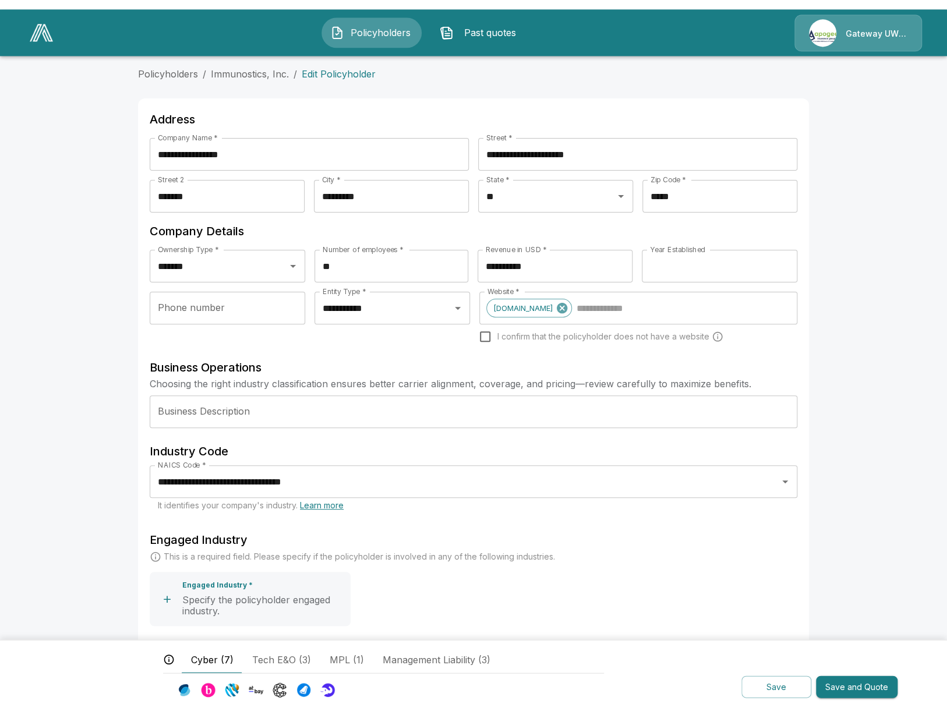
scroll to position [0, 0]
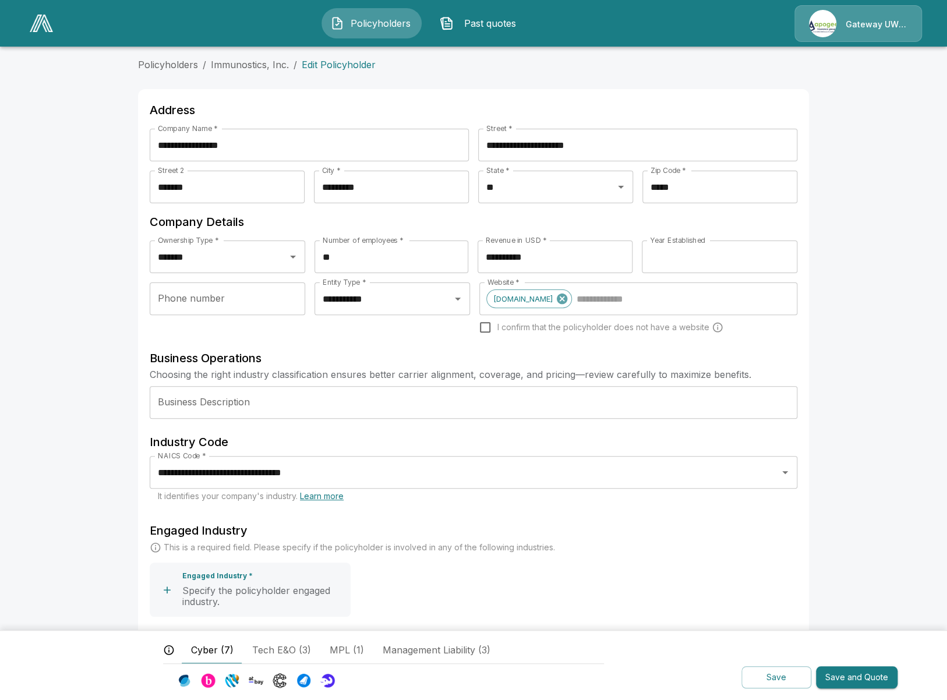
click at [62, 90] on main "**********" at bounding box center [473, 471] width 947 height 942
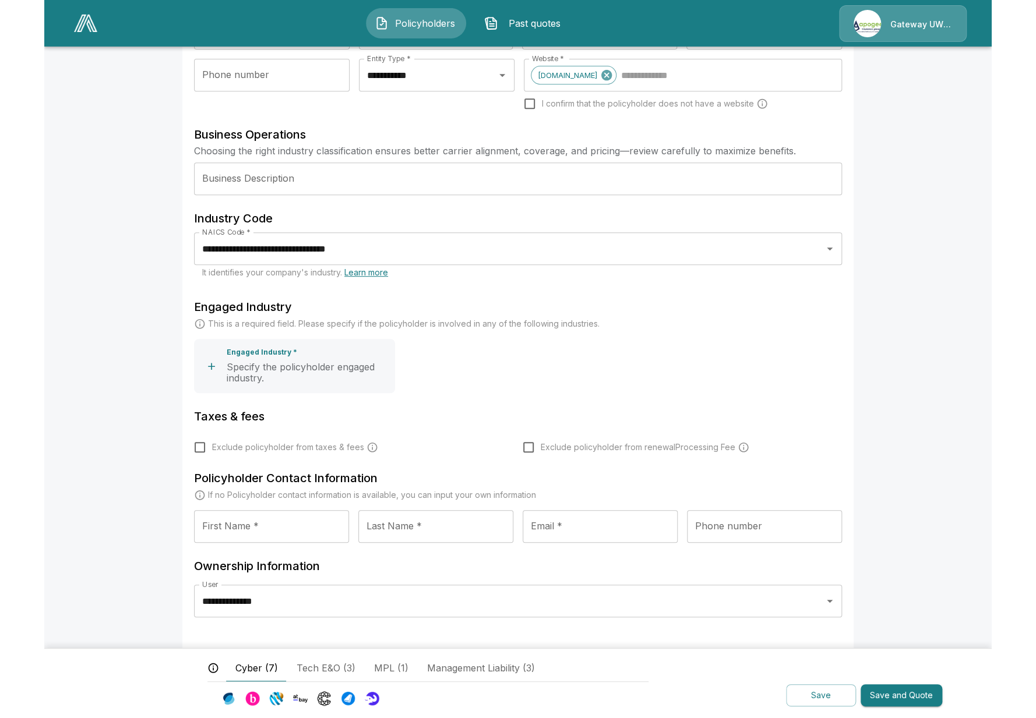
scroll to position [224, 0]
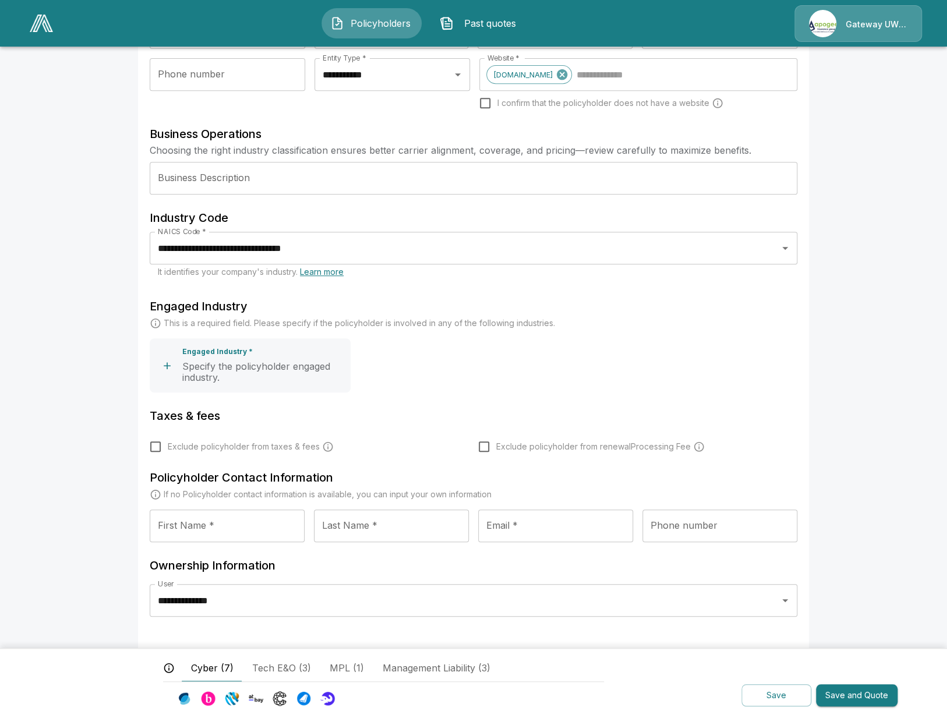
click at [762, 693] on button "Save" at bounding box center [777, 695] width 70 height 23
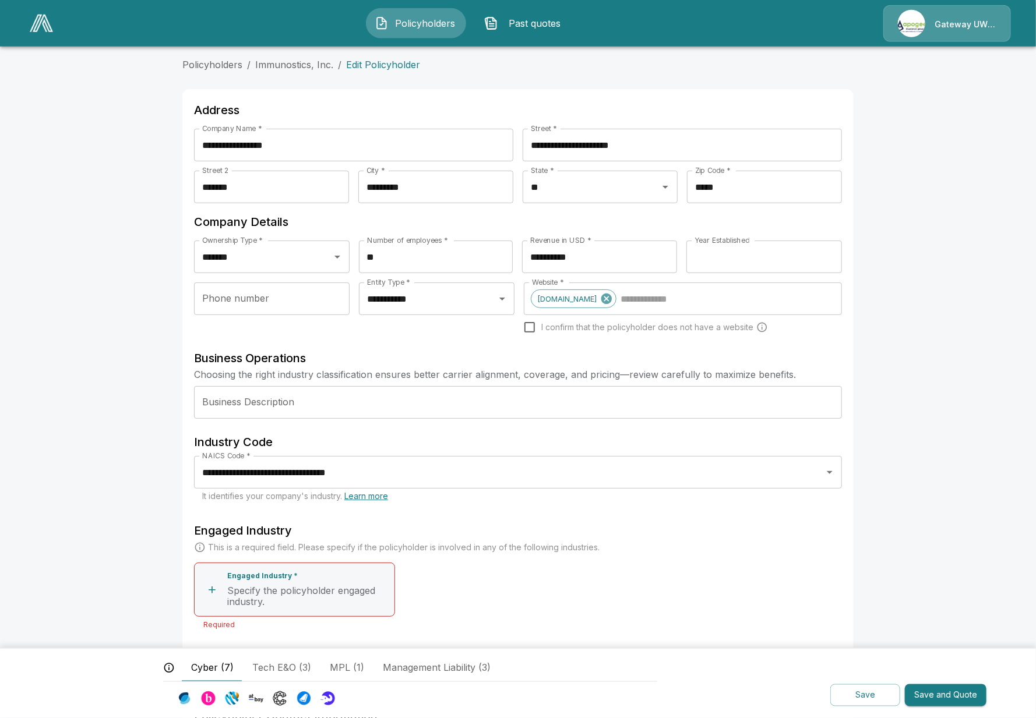
scroll to position [0, 0]
click at [305, 69] on link "Immunostics, Inc." at bounding box center [294, 65] width 78 height 12
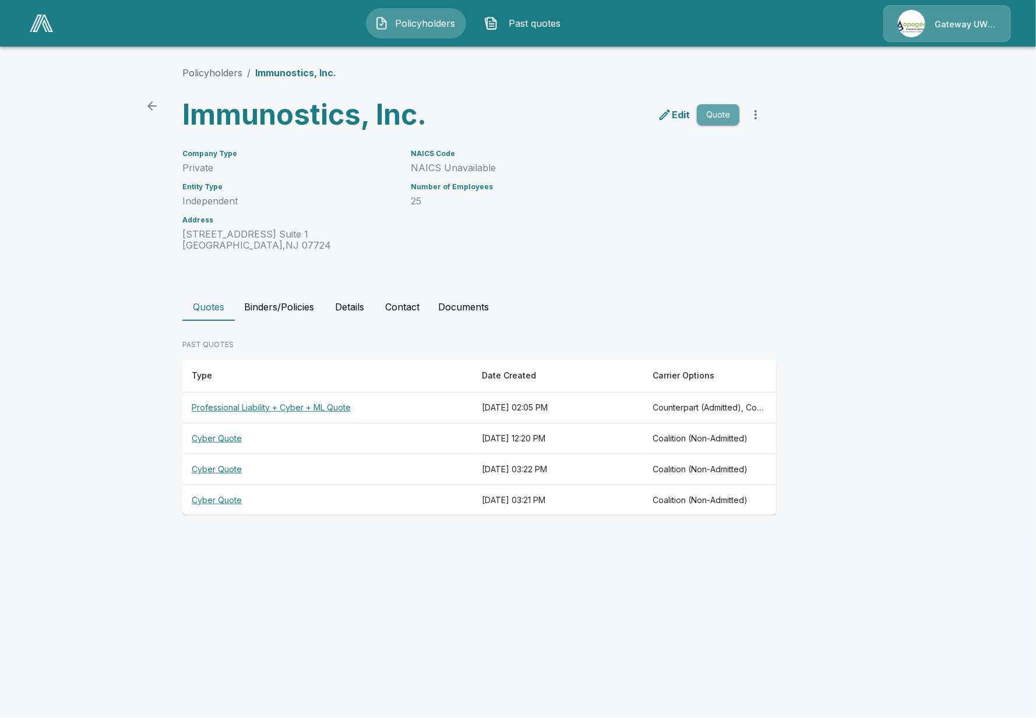
click at [721, 118] on button "Quote" at bounding box center [718, 115] width 43 height 22
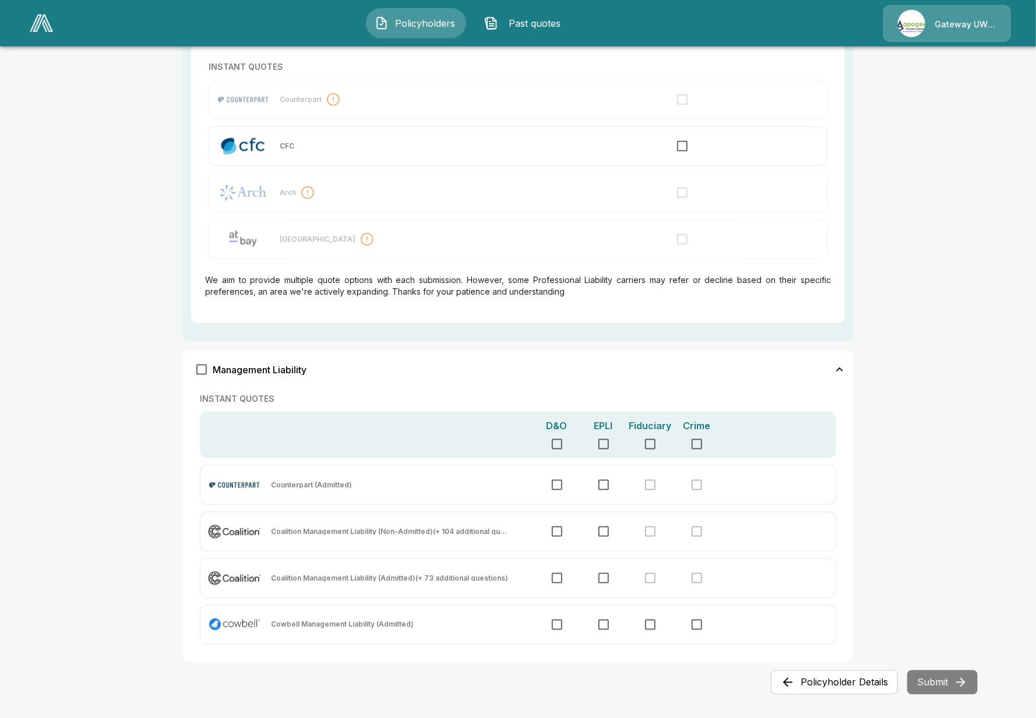
scroll to position [685, 0]
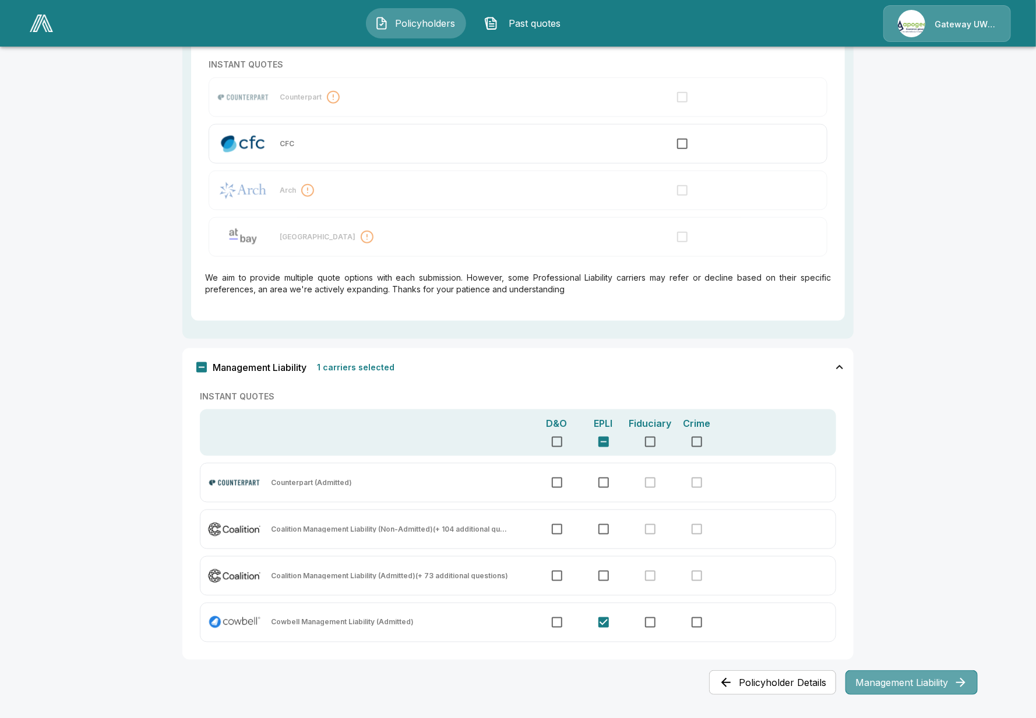
click at [892, 682] on button "Management Liability" at bounding box center [911, 682] width 132 height 24
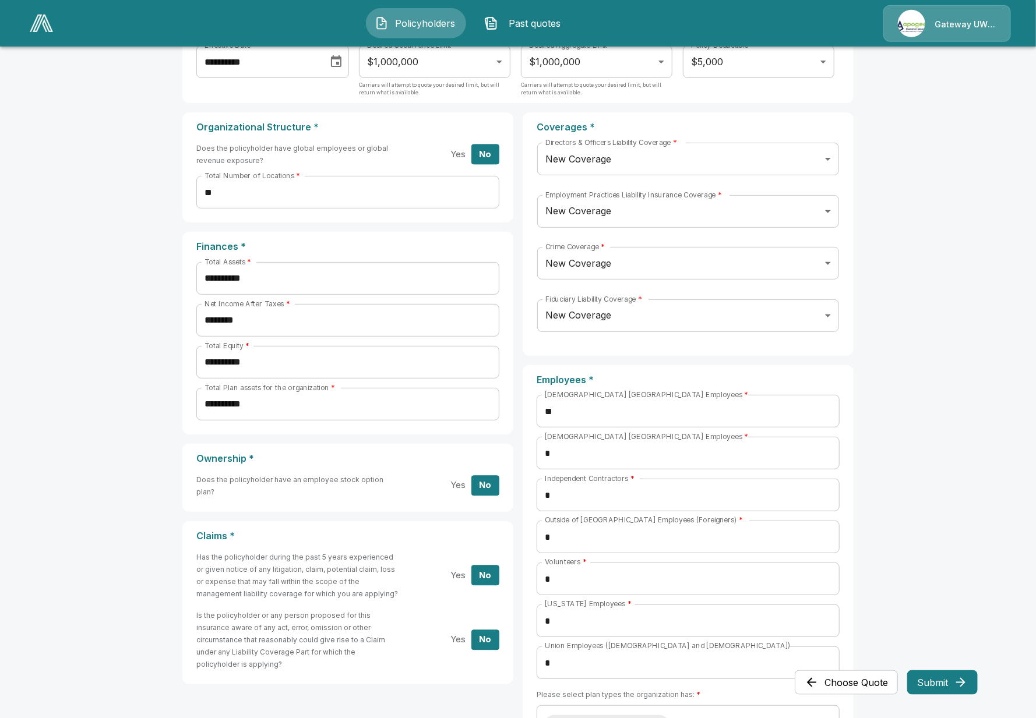
scroll to position [134, 0]
click at [838, 684] on button "Choose Quote" at bounding box center [846, 682] width 103 height 24
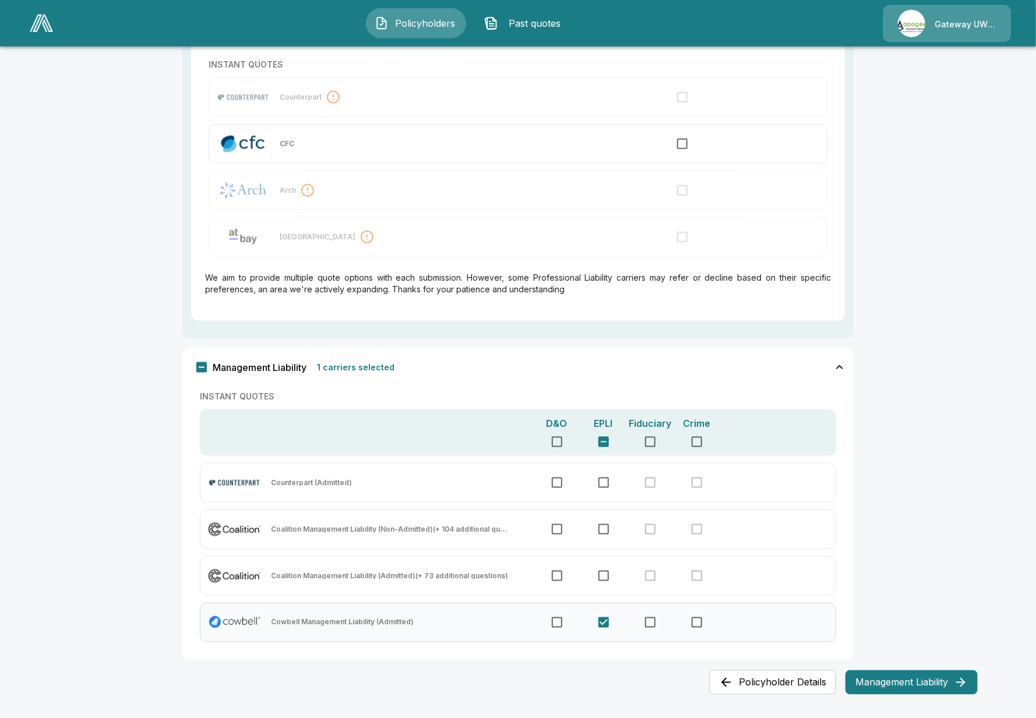
scroll to position [685, 0]
click at [896, 686] on button "Management Liability" at bounding box center [911, 682] width 132 height 24
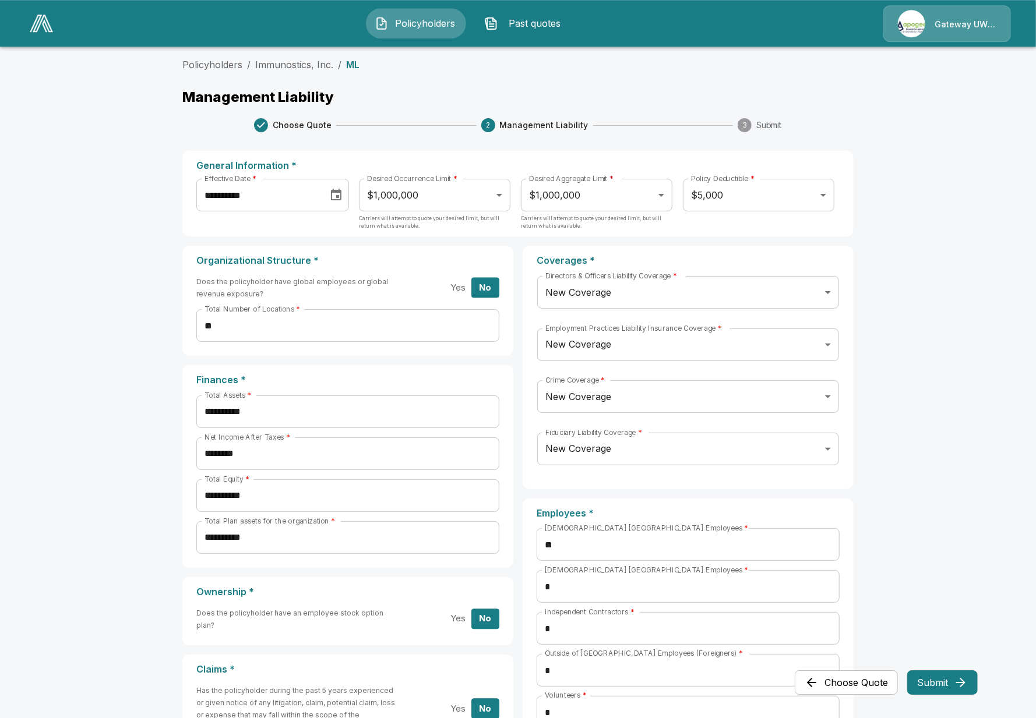
scroll to position [0, 0]
click at [924, 482] on main "**********" at bounding box center [518, 555] width 1036 height 1110
click at [866, 677] on button "Choose Quote" at bounding box center [846, 682] width 103 height 24
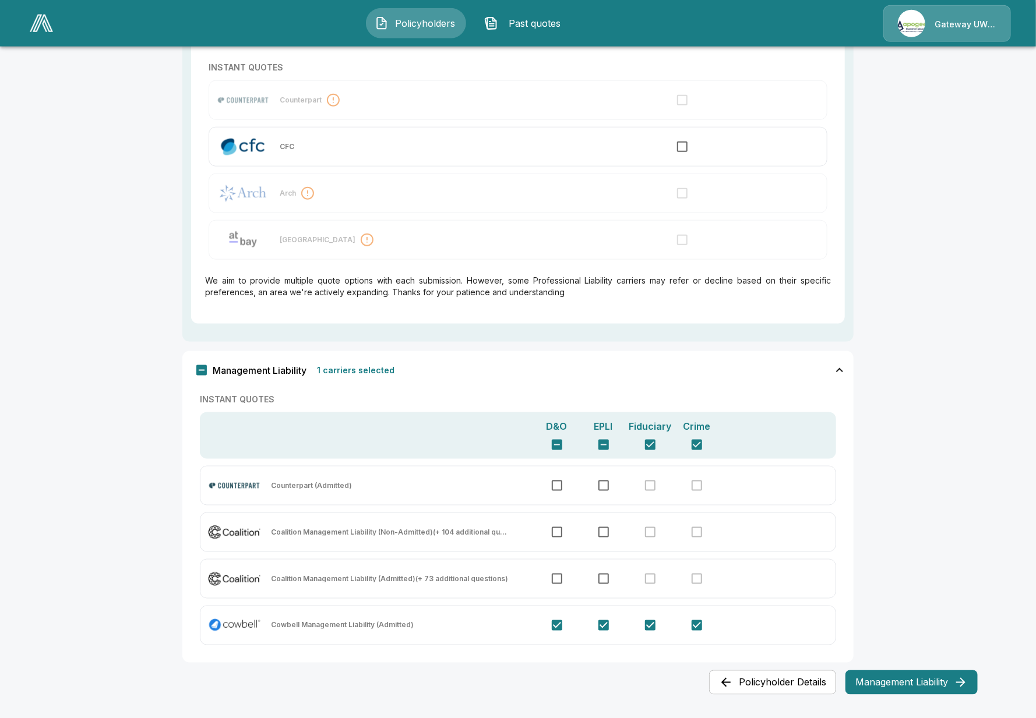
scroll to position [685, 0]
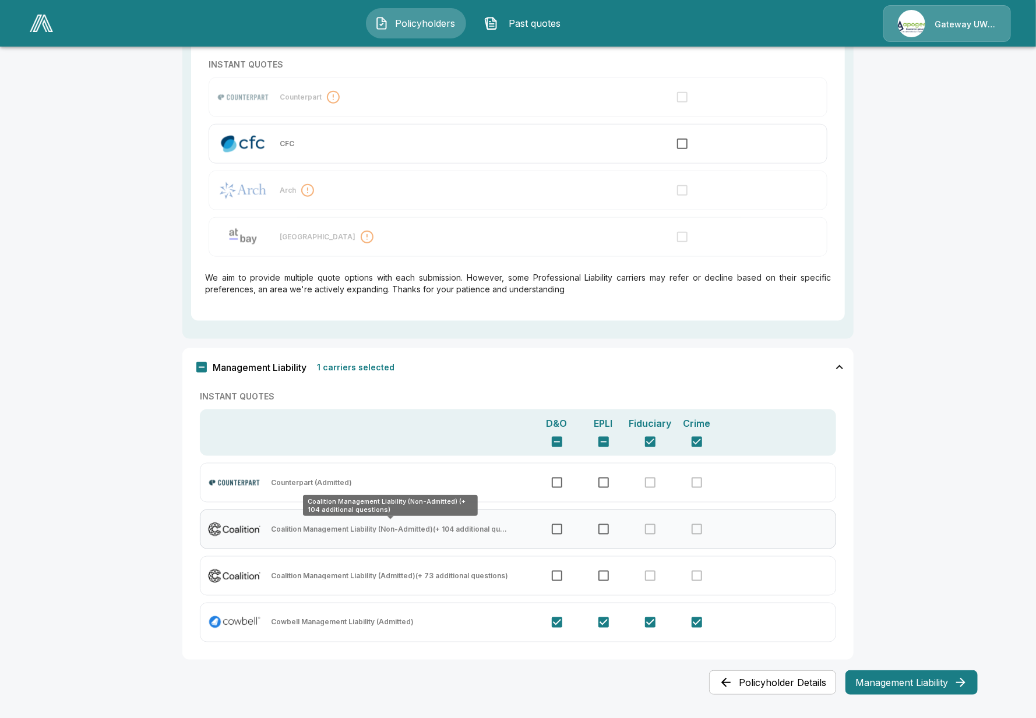
click at [439, 531] on span "(+ 104 additional questions)" at bounding box center [481, 529] width 96 height 9
click at [126, 418] on main "Policyholders / Immunostics, Inc. / Choose Quote Choose Quote 1 Choose Quote 2 …" at bounding box center [518, 18] width 1036 height 1406
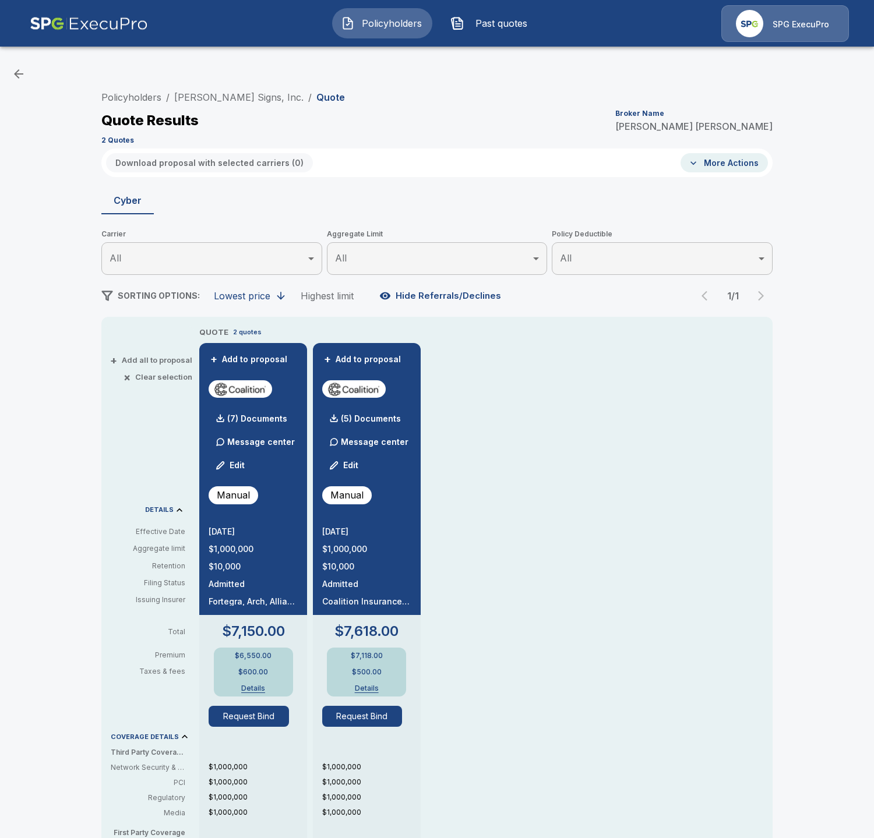
click at [220, 103] on li "[PERSON_NAME] Signs, Inc." at bounding box center [238, 97] width 129 height 14
click at [220, 98] on link "[PERSON_NAME] Signs, Inc." at bounding box center [238, 97] width 129 height 12
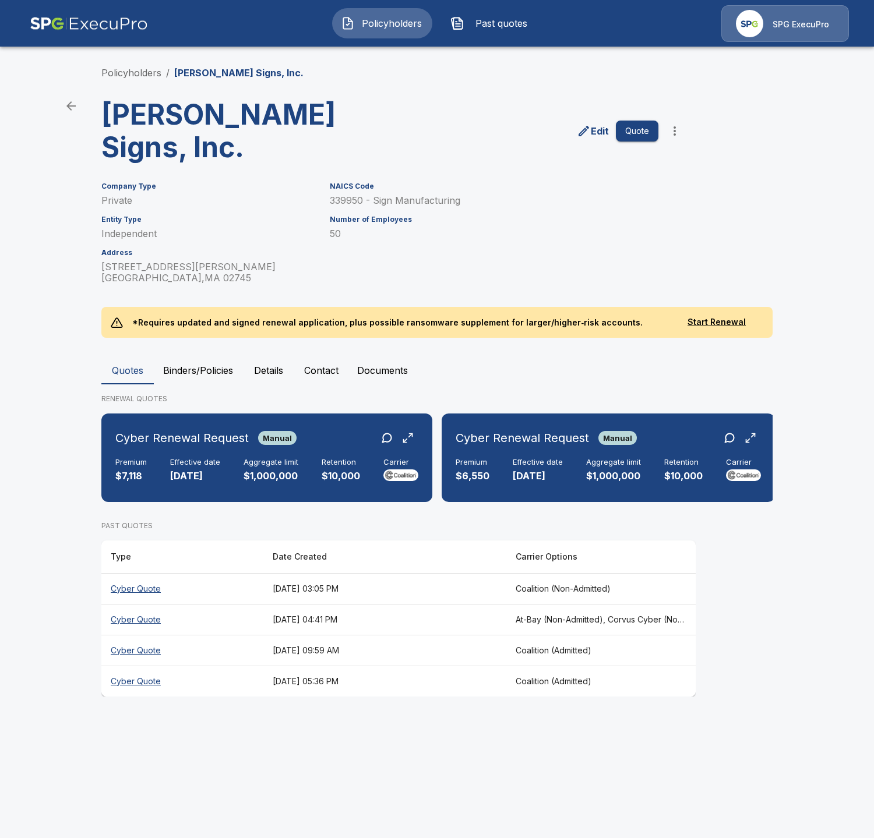
click at [492, 666] on th "June 22, 2025 at 05:36 PM" at bounding box center [384, 681] width 243 height 31
click at [55, 247] on main "Policyholders / Poyant Signs, Inc. Poyant Signs, Inc. Edit Quote Company Type P…" at bounding box center [437, 359] width 874 height 719
click at [220, 573] on th "Cyber Quote" at bounding box center [182, 588] width 162 height 31
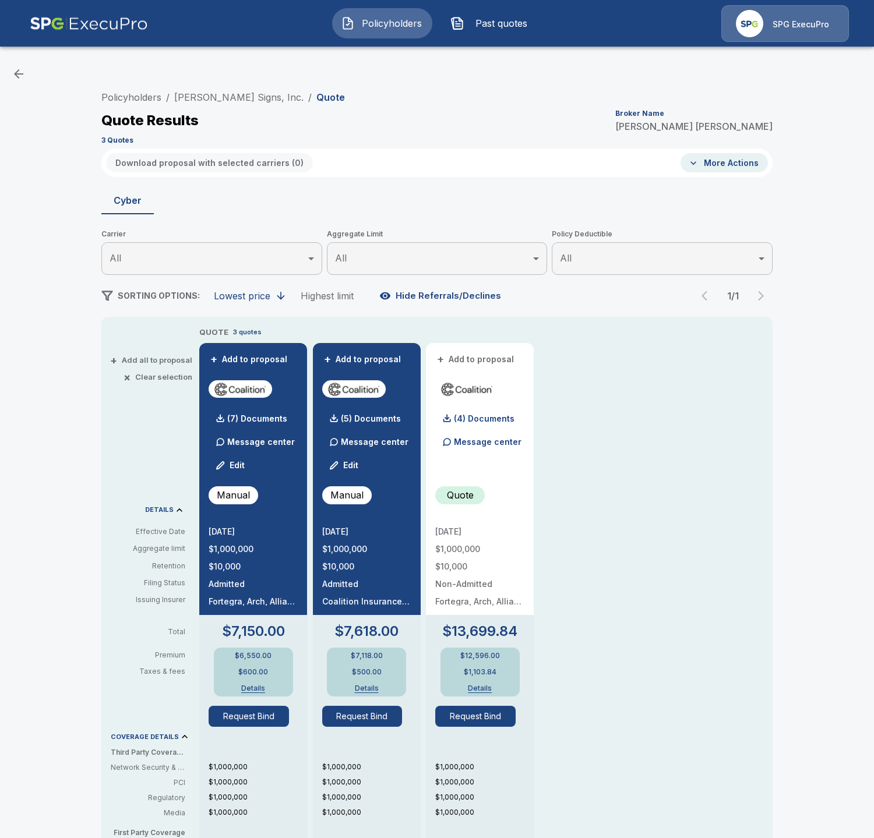
click at [85, 483] on div "Policyholders / Poyant Signs, Inc. / Quote Quote Results Broker Name Tricia Die…" at bounding box center [437, 624] width 874 height 1139
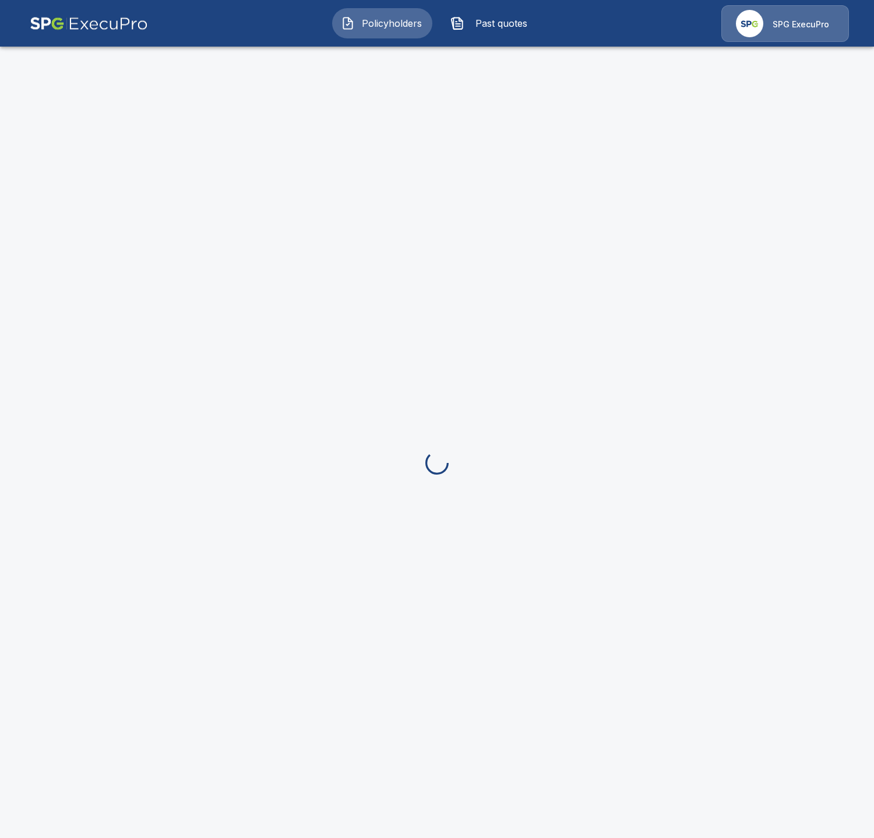
click at [500, 13] on button "Past quotes" at bounding box center [492, 23] width 100 height 30
click at [381, 26] on span "Policyholders" at bounding box center [391, 23] width 64 height 14
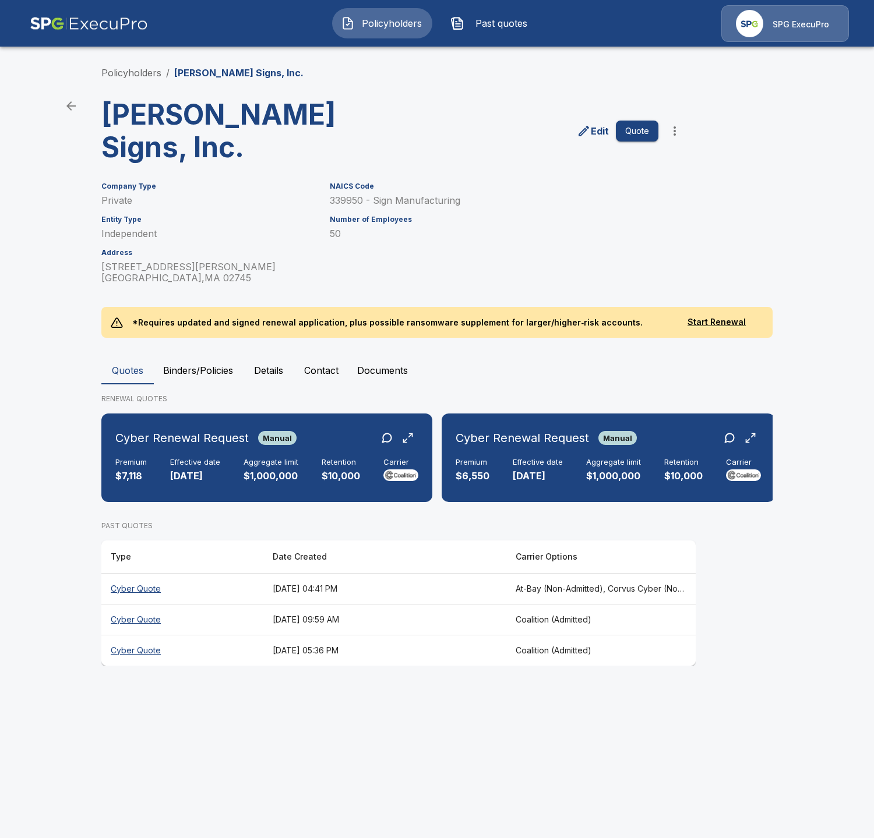
click at [213, 688] on html "Policyholders Past quotes SPG ExecuPro Policyholders / Poyant Signs, Inc. Poyan…" at bounding box center [437, 344] width 874 height 688
click at [334, 456] on div "Cyber Renewal Request Manual Premium $7,118 Effective date 9/4/2025 Aggregate l…" at bounding box center [267, 457] width 322 height 79
click at [527, 456] on div "Cyber Renewal Request Manual Premium $6,550 Effective date [DATE] Aggregate lim…" at bounding box center [608, 457] width 324 height 79
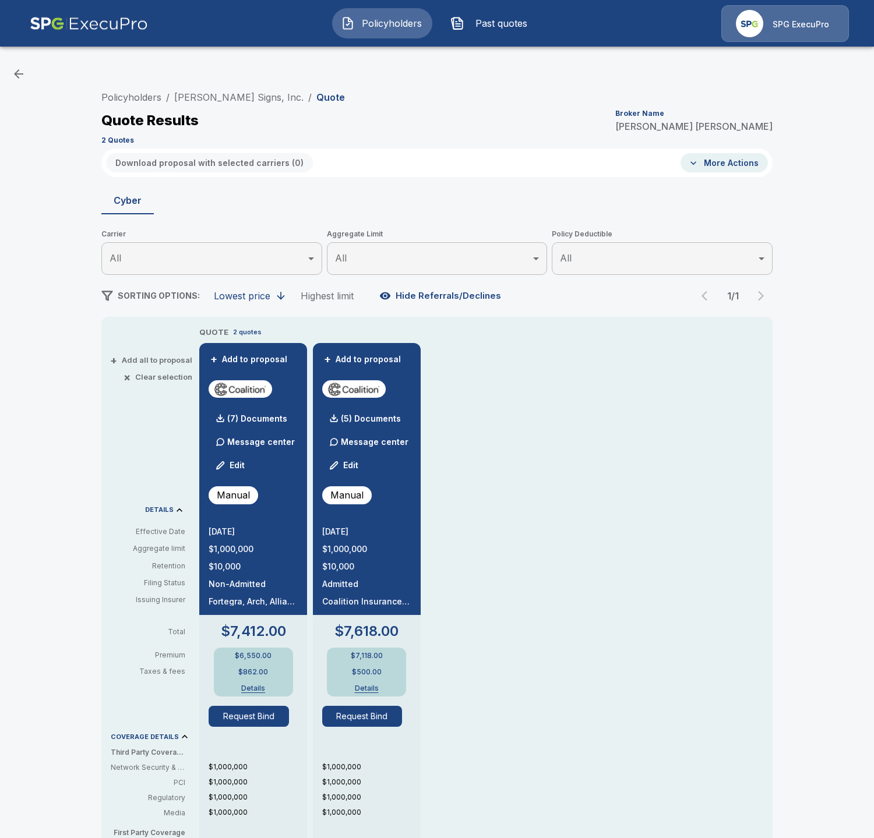
click at [522, 580] on div "QUOTE 2 quotes + Add to proposal (7) Documents Message center Edit Manual [DATE…" at bounding box center [485, 702] width 573 height 752
click at [257, 689] on button "Details" at bounding box center [253, 688] width 47 height 7
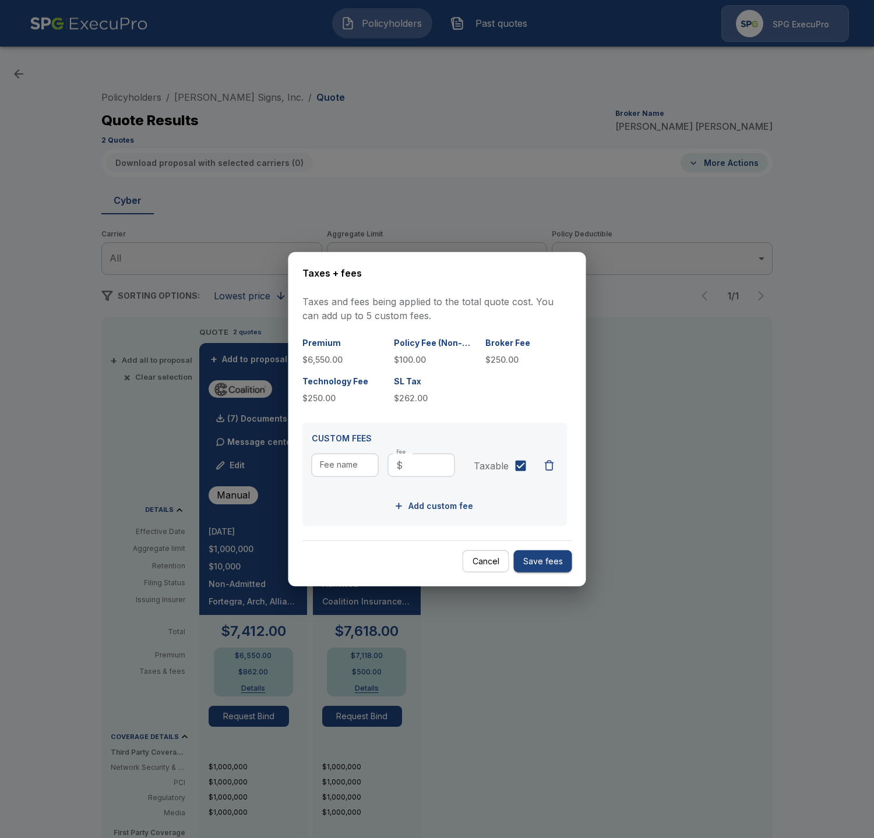
click at [529, 656] on div at bounding box center [437, 419] width 874 height 838
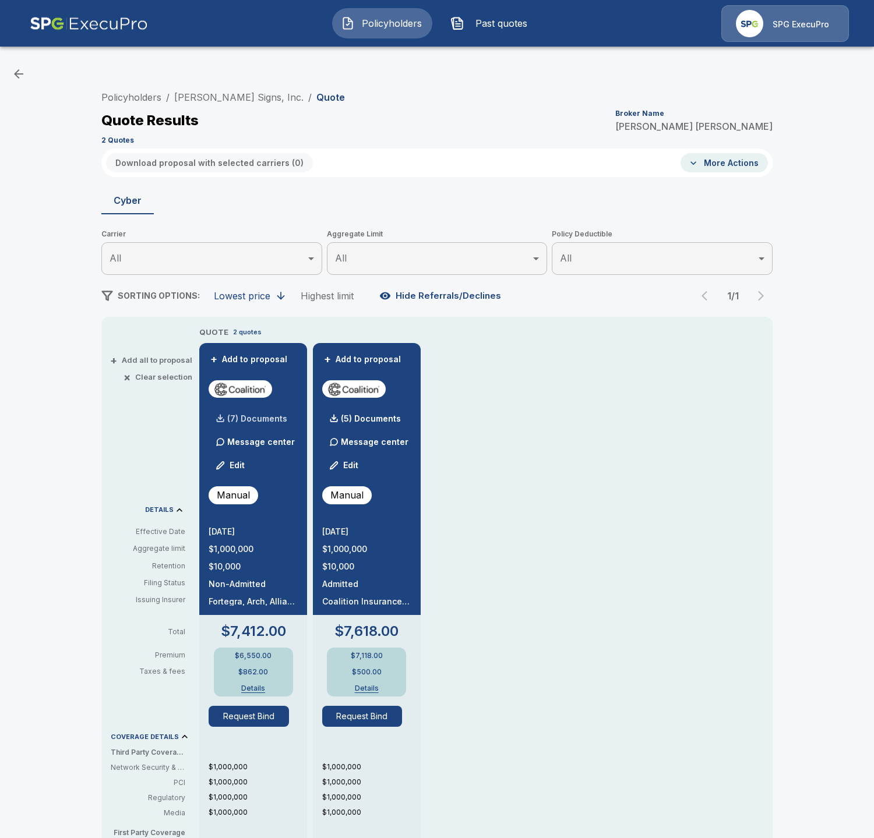
click at [256, 418] on p "(7) Documents" at bounding box center [257, 419] width 60 height 8
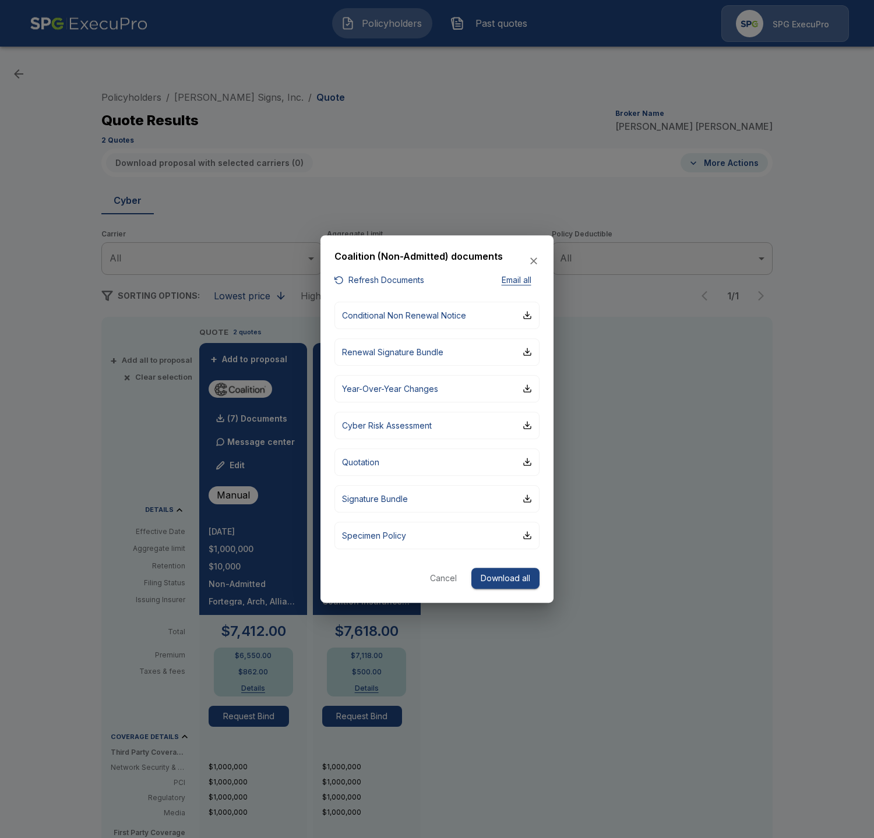
click at [589, 722] on div at bounding box center [437, 419] width 874 height 838
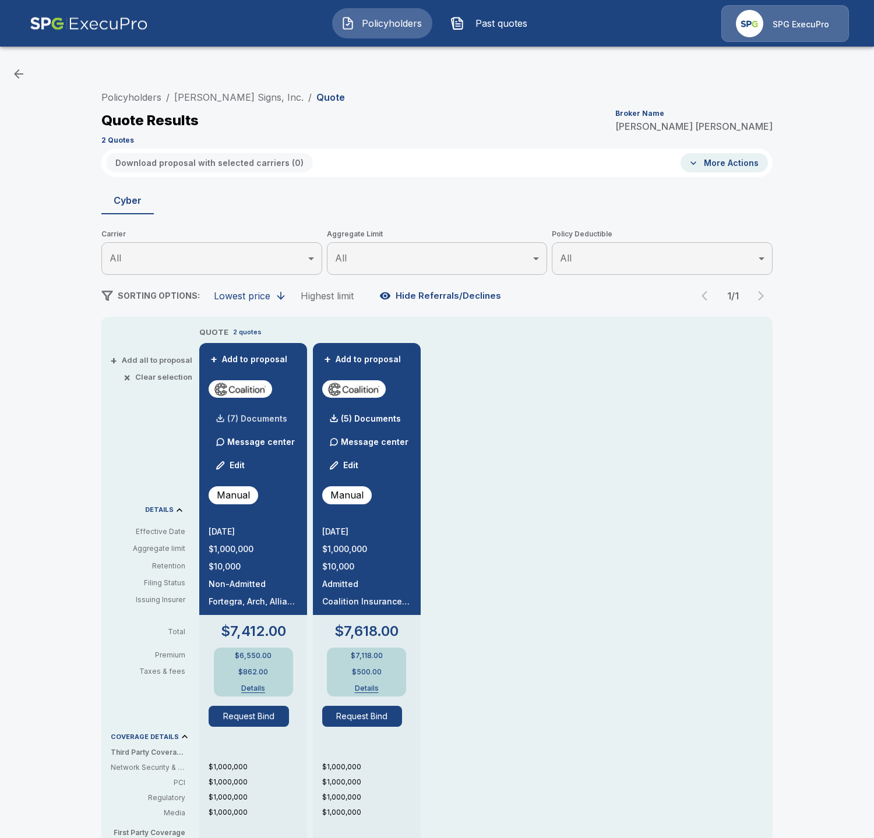
click at [233, 416] on p "(7) Documents" at bounding box center [257, 419] width 60 height 8
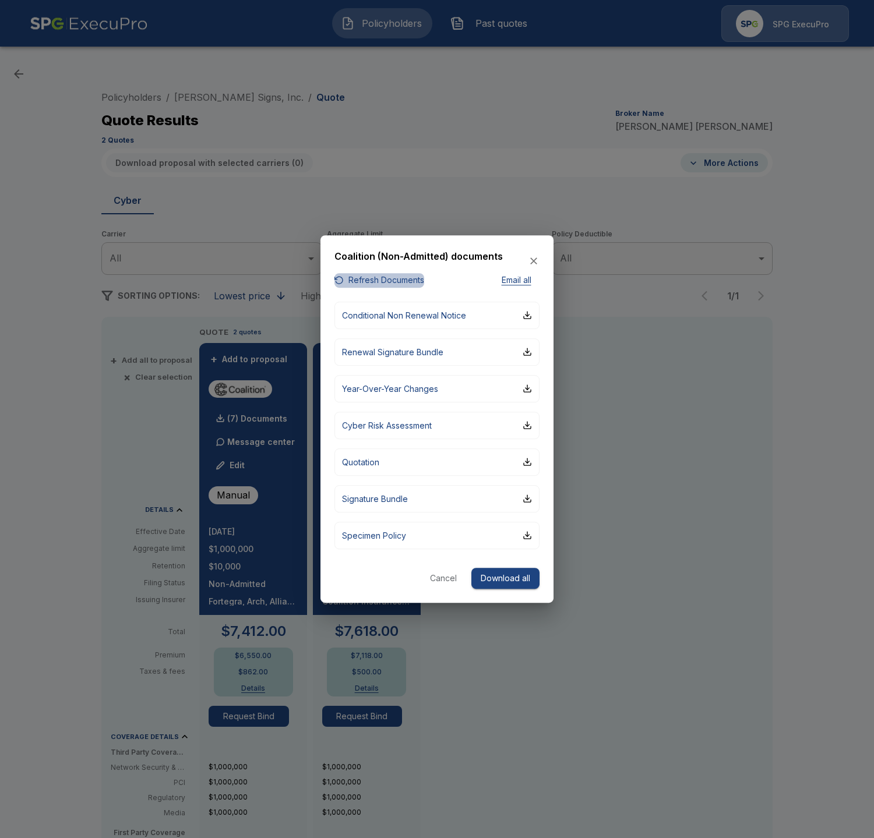
click at [393, 285] on button "Refresh Documents" at bounding box center [379, 280] width 90 height 15
click at [62, 128] on div at bounding box center [437, 419] width 874 height 838
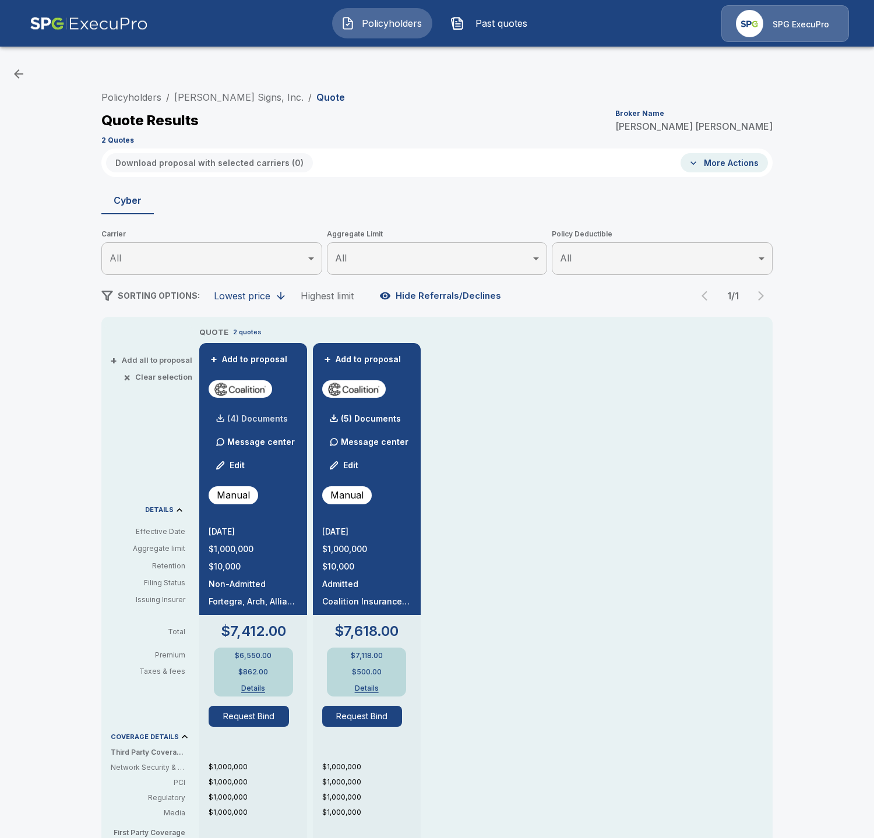
click at [270, 418] on p "(4) Documents" at bounding box center [257, 419] width 61 height 8
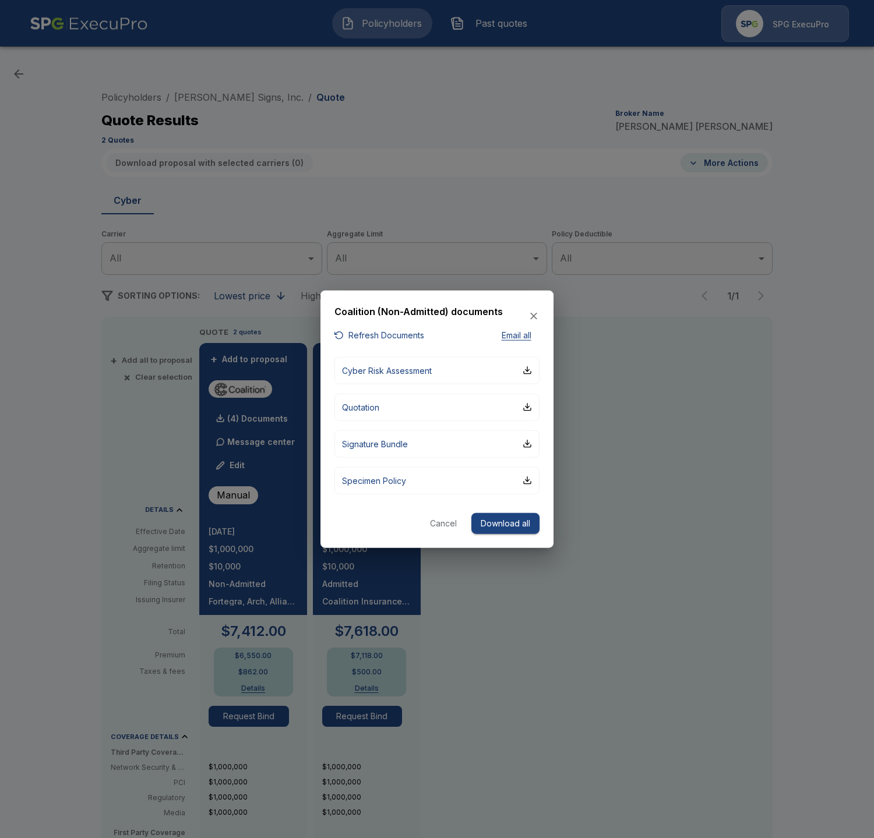
click at [361, 330] on button "Refresh Documents" at bounding box center [379, 336] width 90 height 15
click at [384, 418] on button "Quotation" at bounding box center [436, 406] width 205 height 27
click at [502, 671] on div at bounding box center [437, 419] width 874 height 838
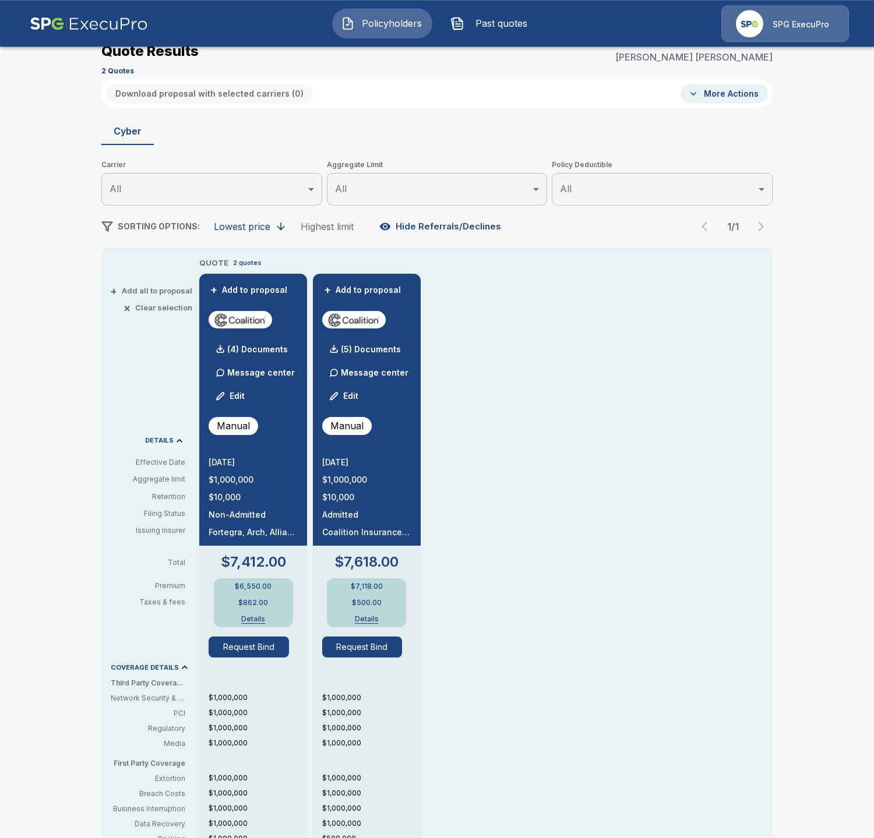
scroll to position [67, 0]
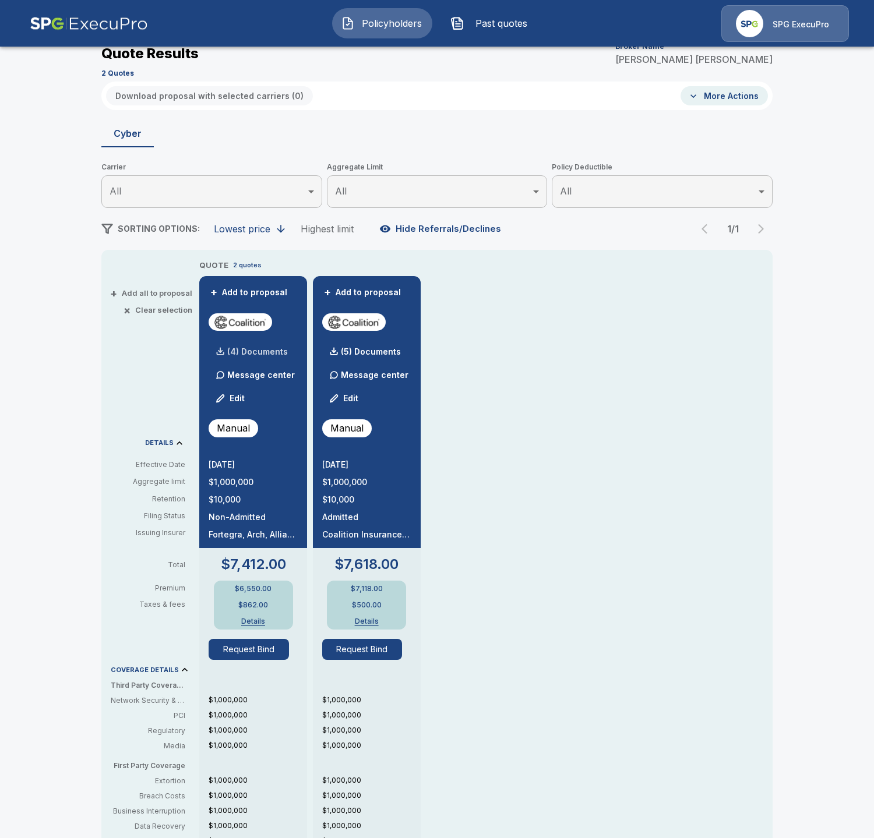
click at [253, 358] on div "(4) Documents" at bounding box center [248, 351] width 79 height 23
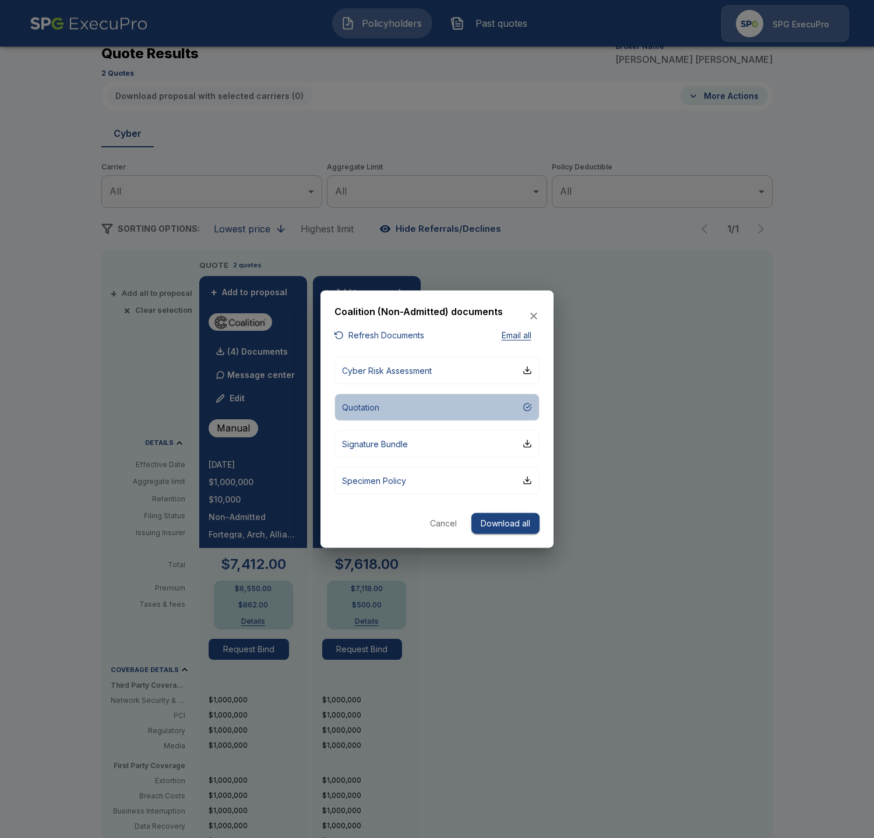
click at [414, 402] on button "Quotation" at bounding box center [436, 406] width 205 height 27
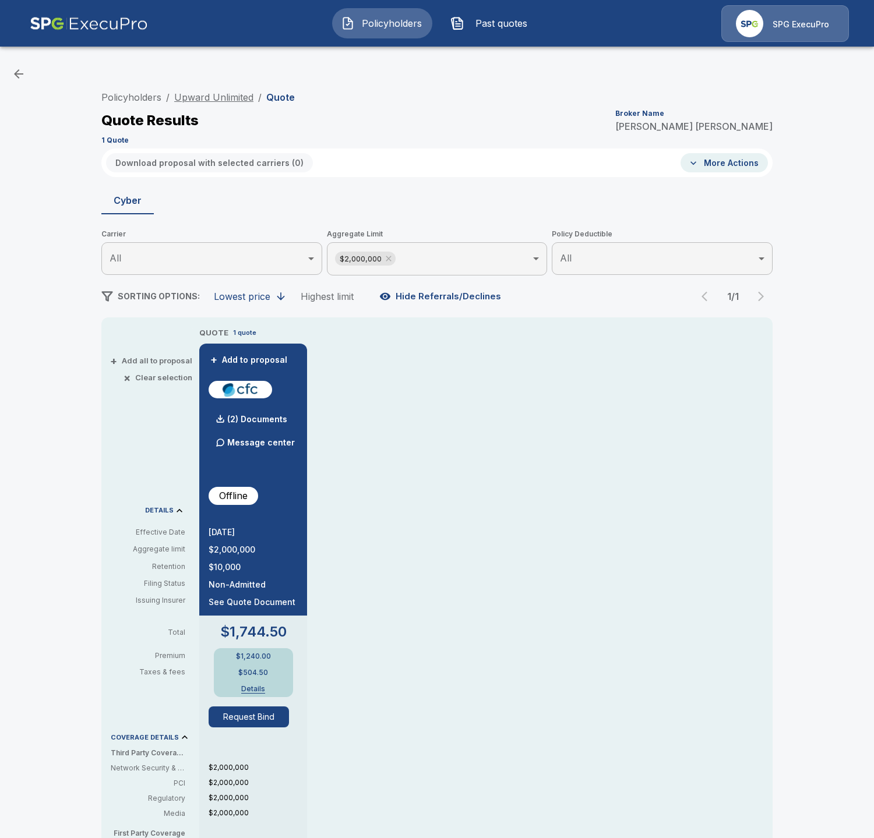
click at [206, 99] on link "Upward Unlimited" at bounding box center [213, 97] width 79 height 12
click at [221, 93] on link "Upward Unlimited" at bounding box center [213, 97] width 79 height 12
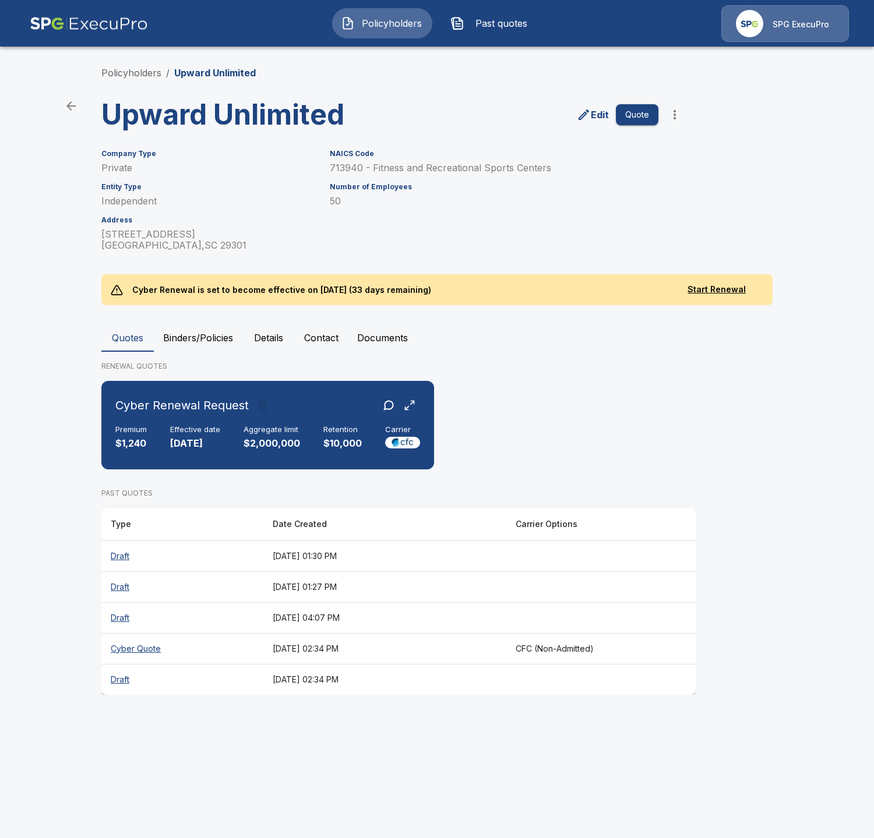
click at [305, 654] on th "[DATE] 02:34 PM" at bounding box center [384, 648] width 243 height 31
click at [455, 561] on th "[DATE] 01:30 PM" at bounding box center [384, 556] width 243 height 31
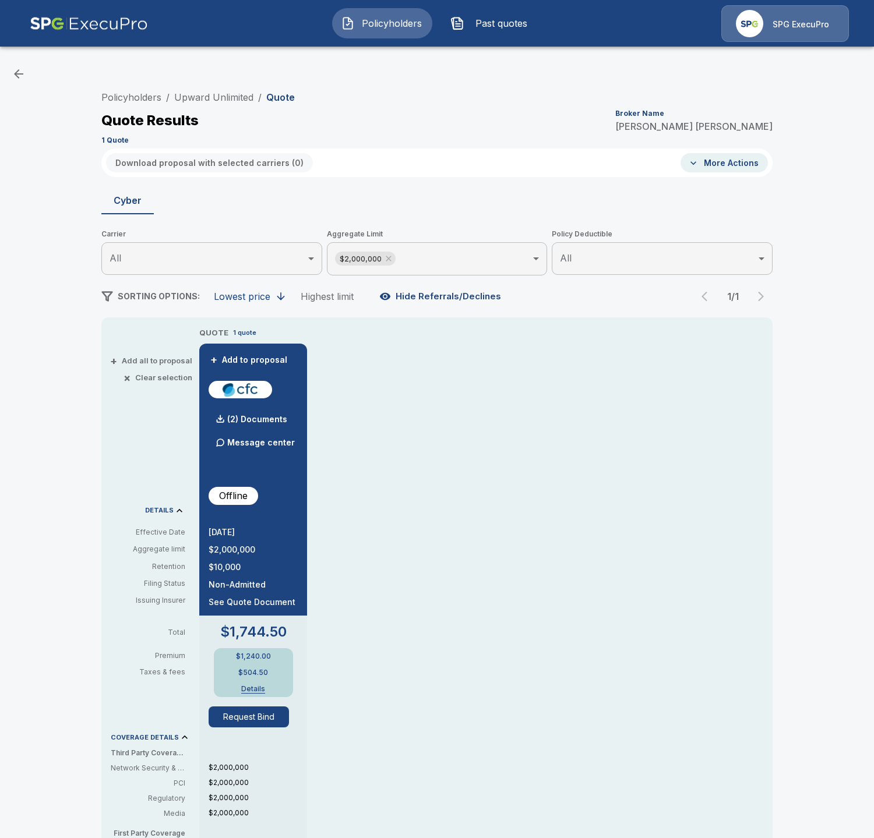
click at [243, 460] on div at bounding box center [253, 465] width 89 height 23
click at [249, 96] on link "Upward Unlimited" at bounding box center [213, 97] width 79 height 12
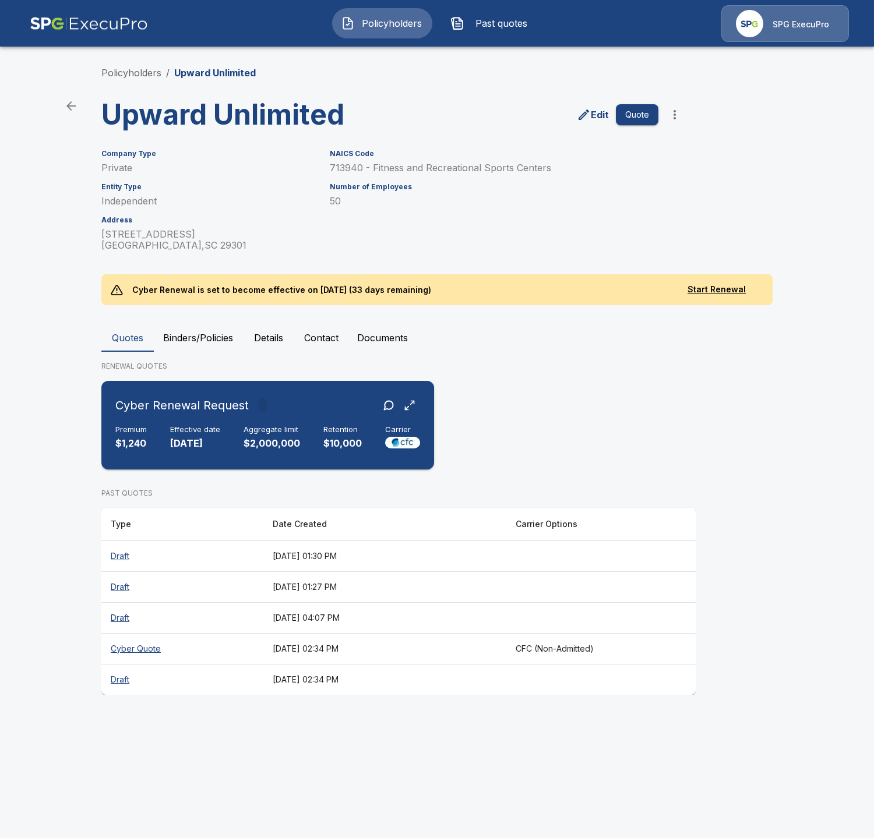
click at [287, 438] on p "$2,000,000" at bounding box center [271, 443] width 57 height 13
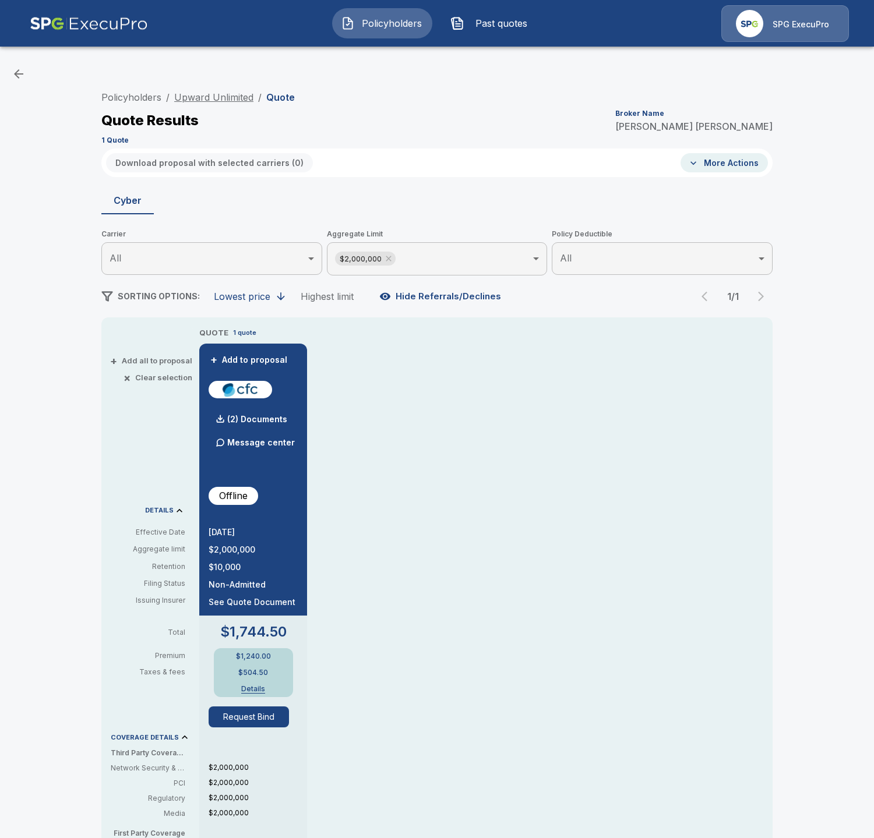
click at [218, 99] on link "Upward Unlimited" at bounding box center [213, 97] width 79 height 12
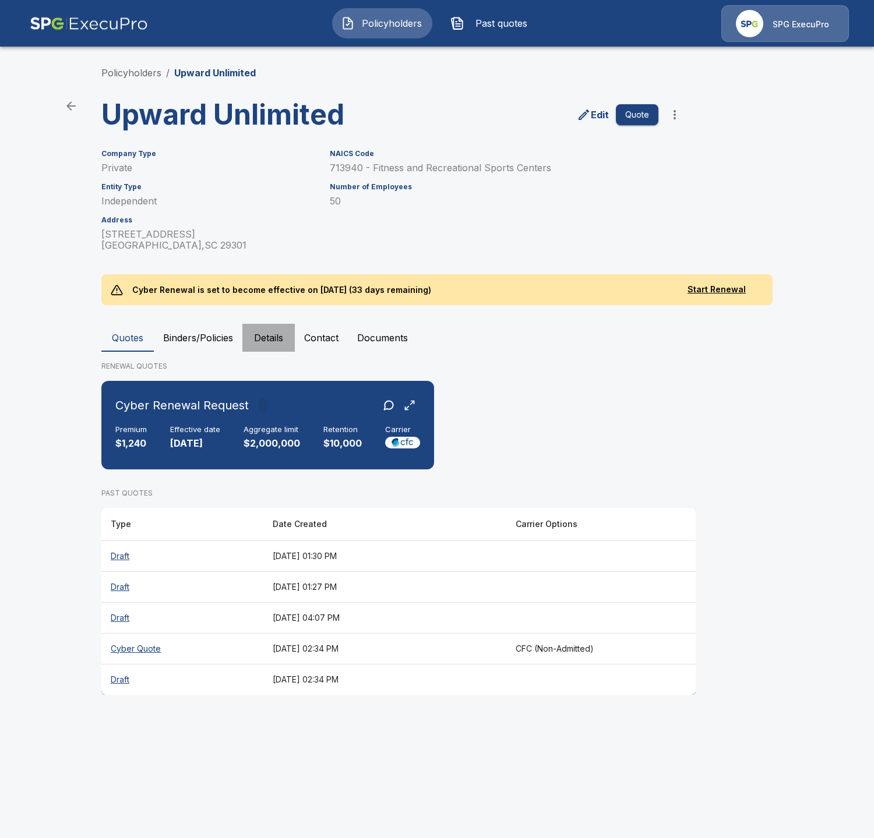
click at [281, 336] on button "Details" at bounding box center [268, 338] width 52 height 28
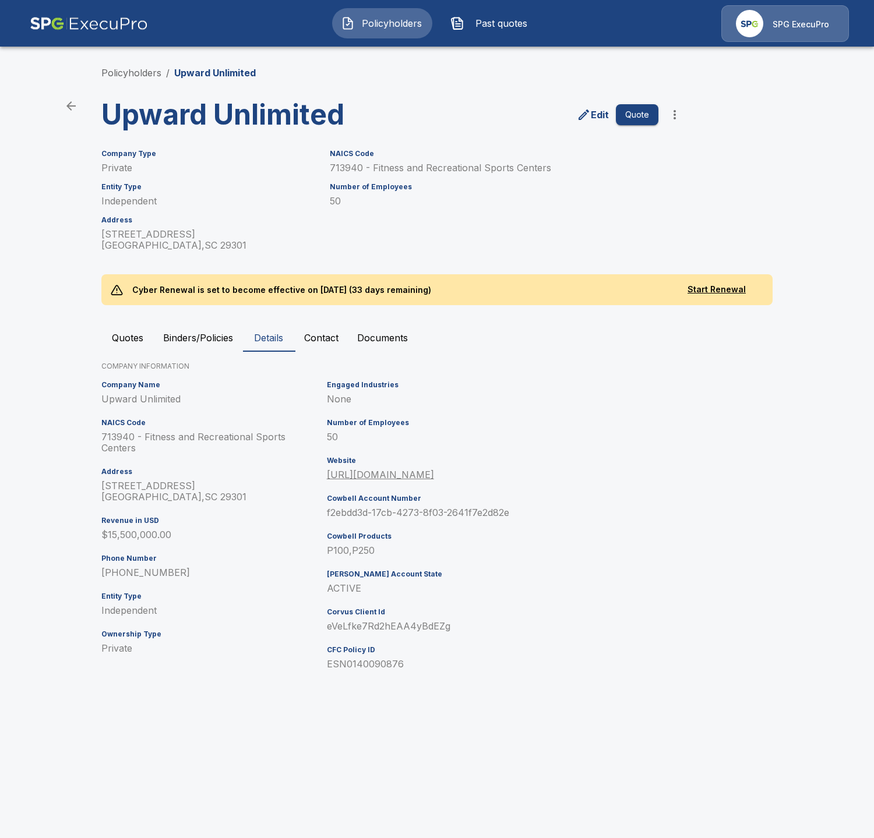
click at [135, 335] on button "Quotes" at bounding box center [127, 338] width 52 height 28
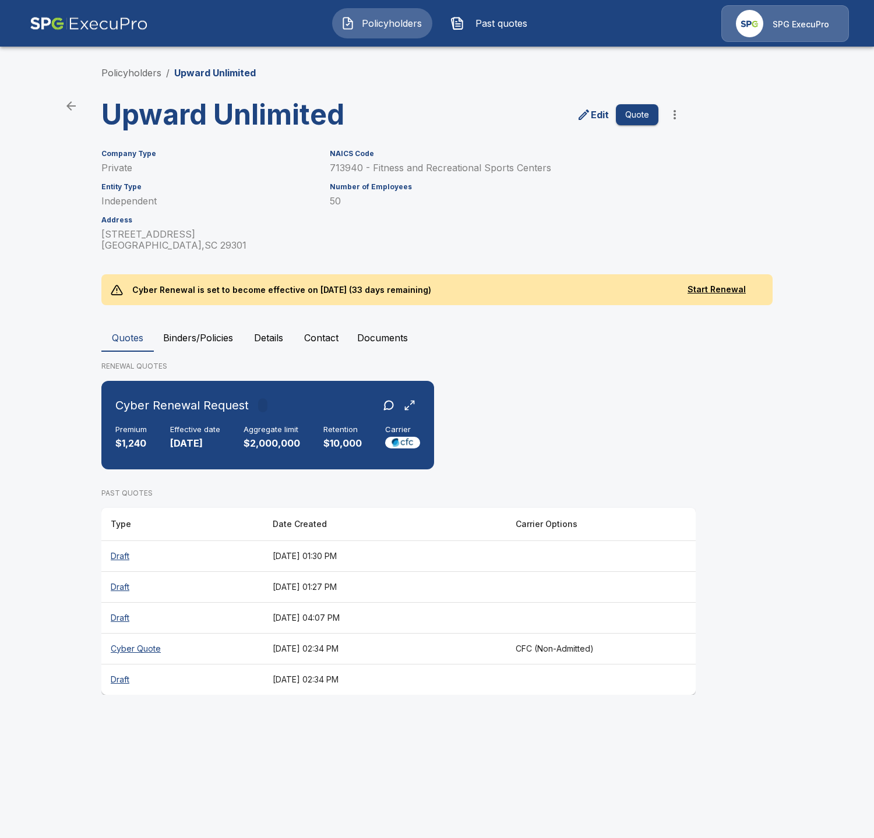
click at [349, 646] on th "[DATE] 02:34 PM" at bounding box center [384, 648] width 243 height 31
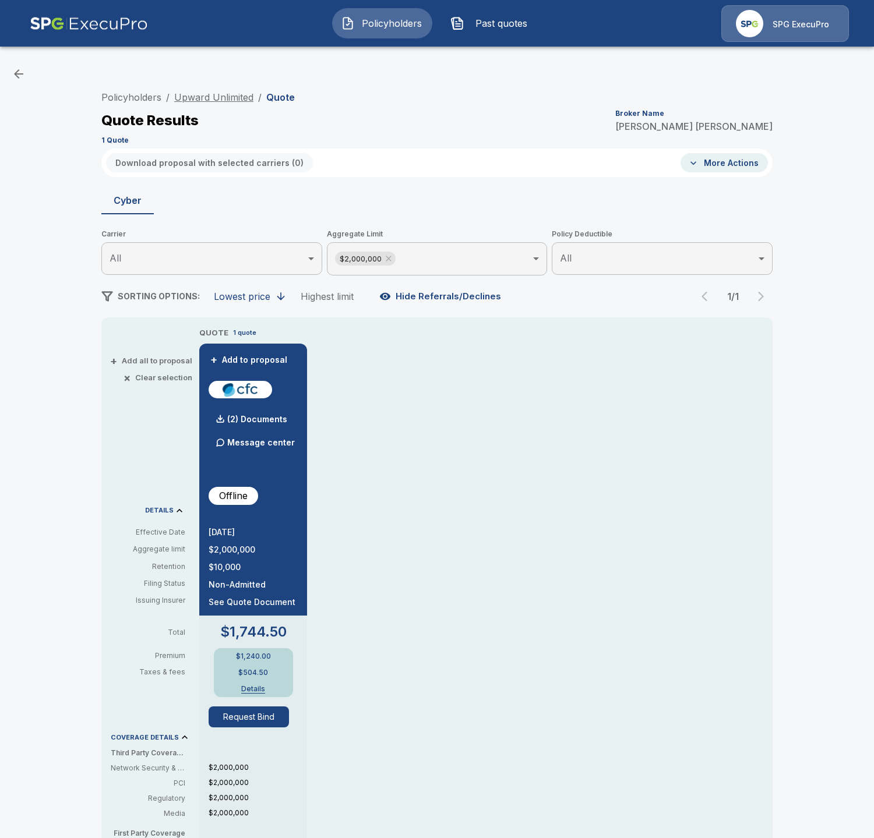
click at [239, 101] on link "Upward Unlimited" at bounding box center [213, 97] width 79 height 12
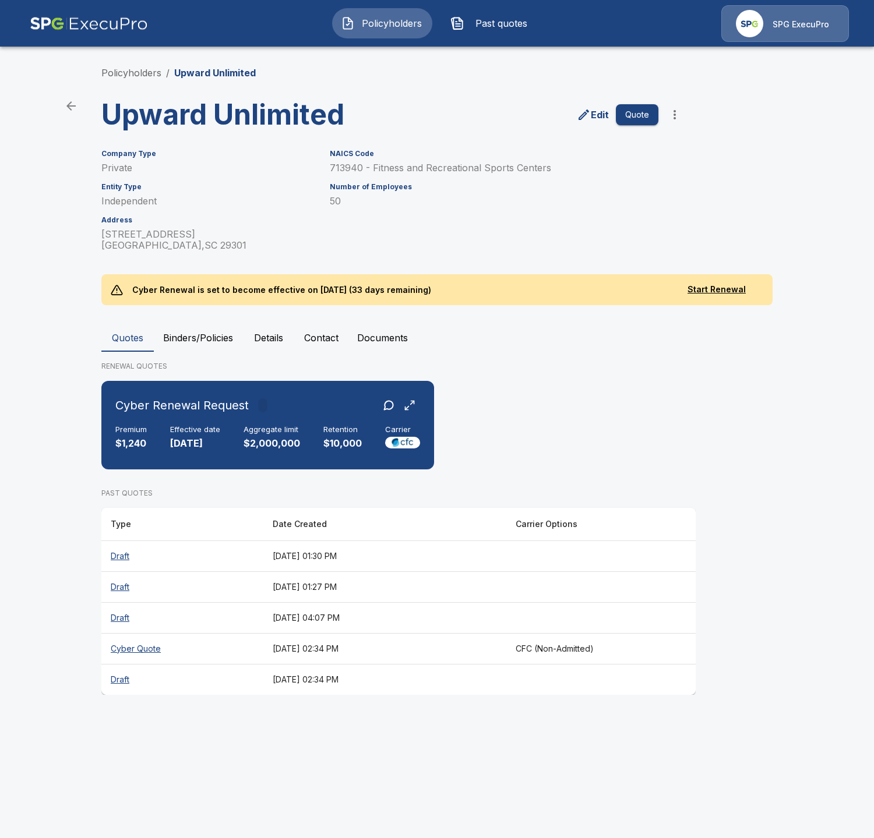
click at [406, 588] on th "August 28, 2025 at 01:27 PM" at bounding box center [384, 586] width 243 height 31
click at [316, 447] on div "Premium $1,240 Effective date 9/30/2025 Aggregate limit $2,000,000 Retention $1…" at bounding box center [267, 438] width 305 height 26
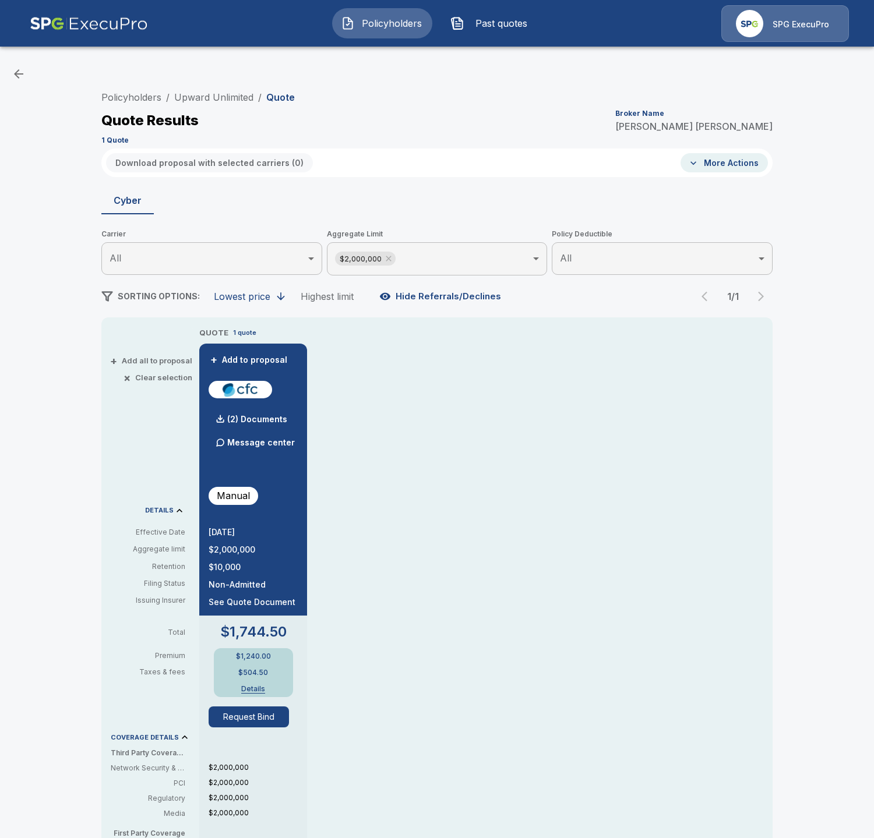
click at [242, 465] on div at bounding box center [253, 465] width 89 height 23
click at [248, 97] on link "Upward Unlimited" at bounding box center [213, 97] width 79 height 12
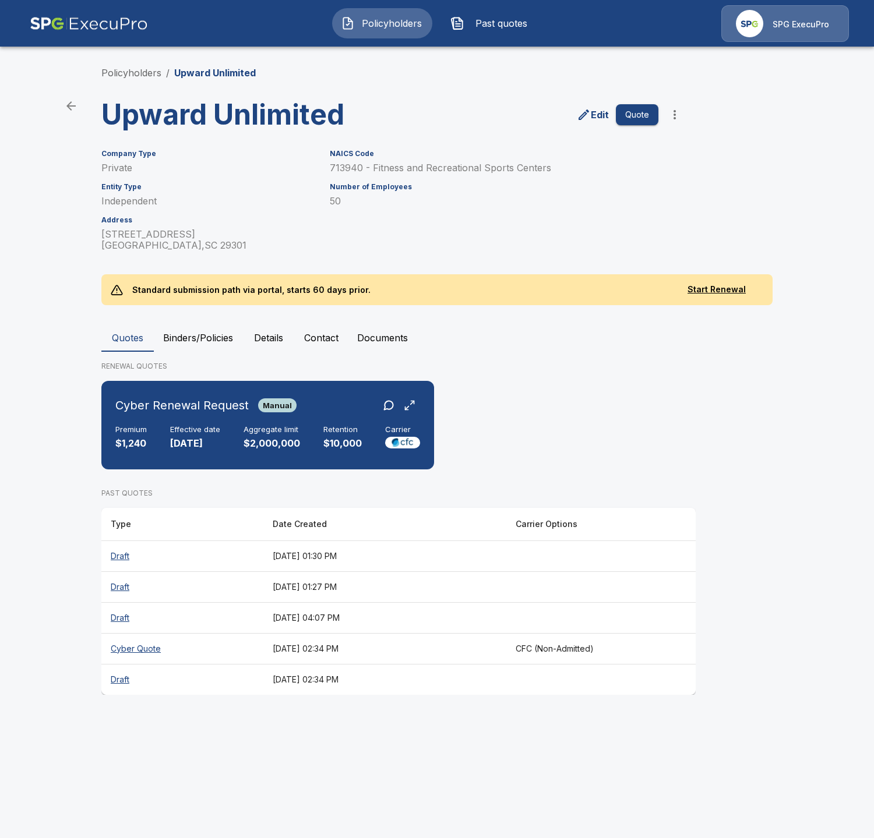
click at [245, 655] on th "Cyber Quote" at bounding box center [182, 648] width 162 height 31
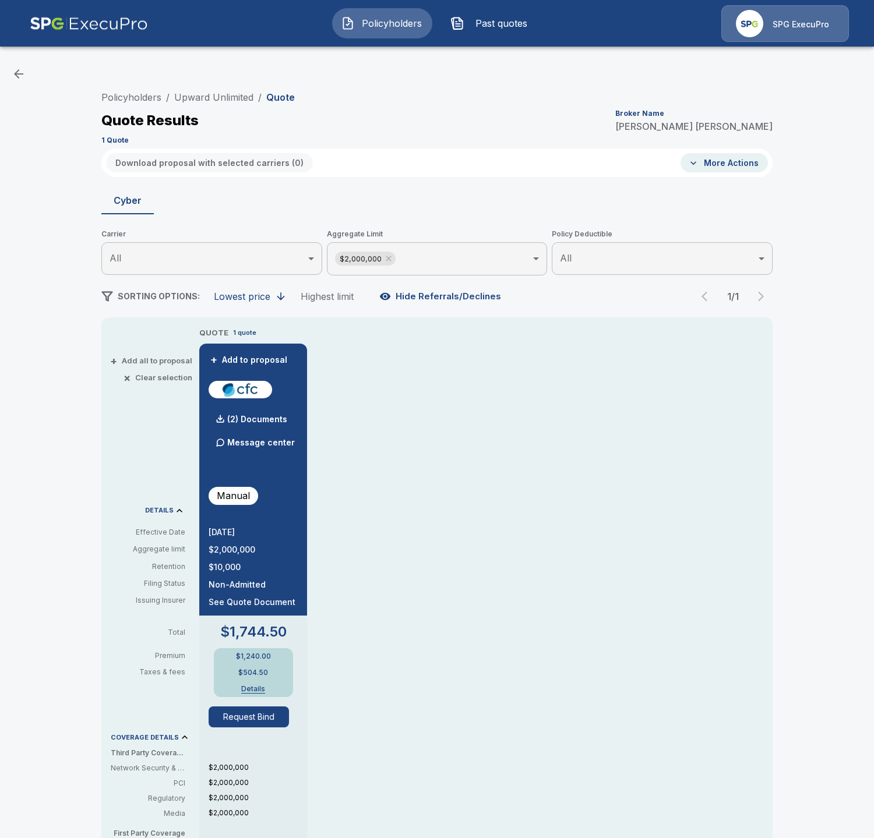
click at [76, 531] on div "Policyholders / Upward Unlimited / Quote Quote Results Broker Name Tricia Dietz…" at bounding box center [437, 625] width 874 height 1140
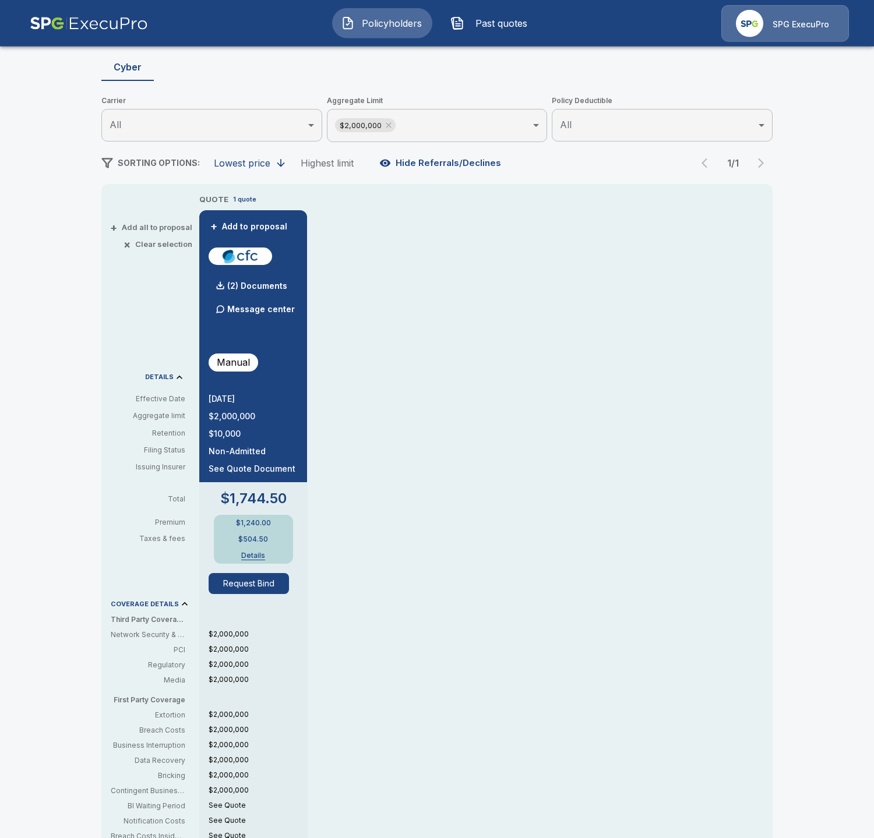
scroll to position [134, 0]
click at [249, 283] on p "(2) Documents" at bounding box center [257, 285] width 60 height 8
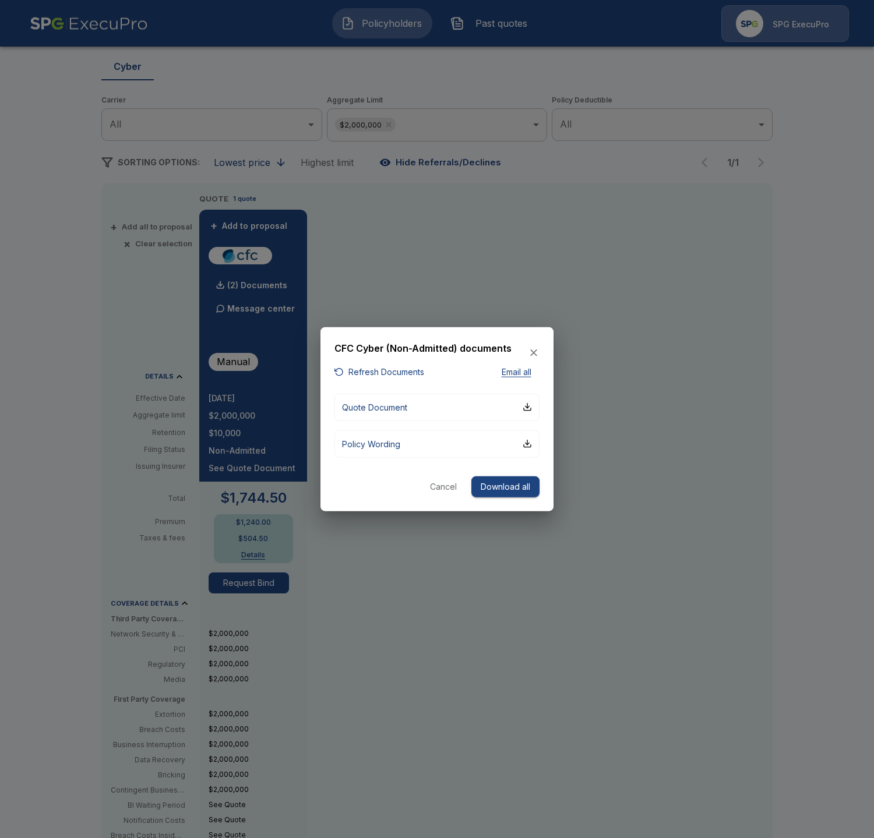
click at [518, 488] on button "Download all" at bounding box center [505, 487] width 68 height 22
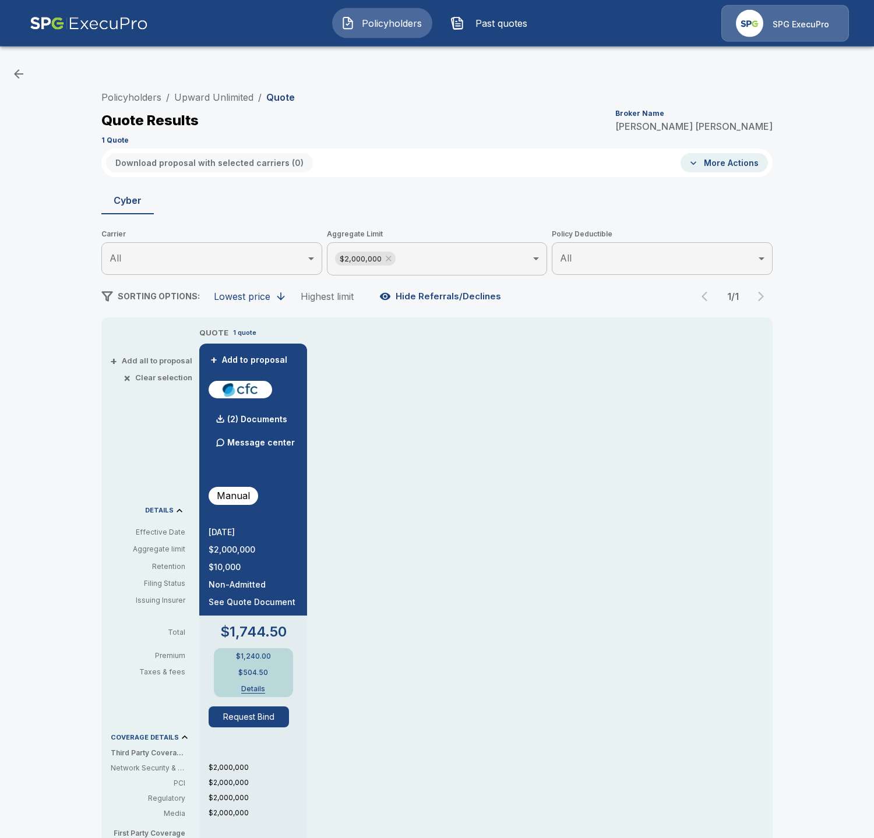
scroll to position [0, 0]
click at [223, 99] on link "Upward Unlimited" at bounding box center [213, 97] width 79 height 12
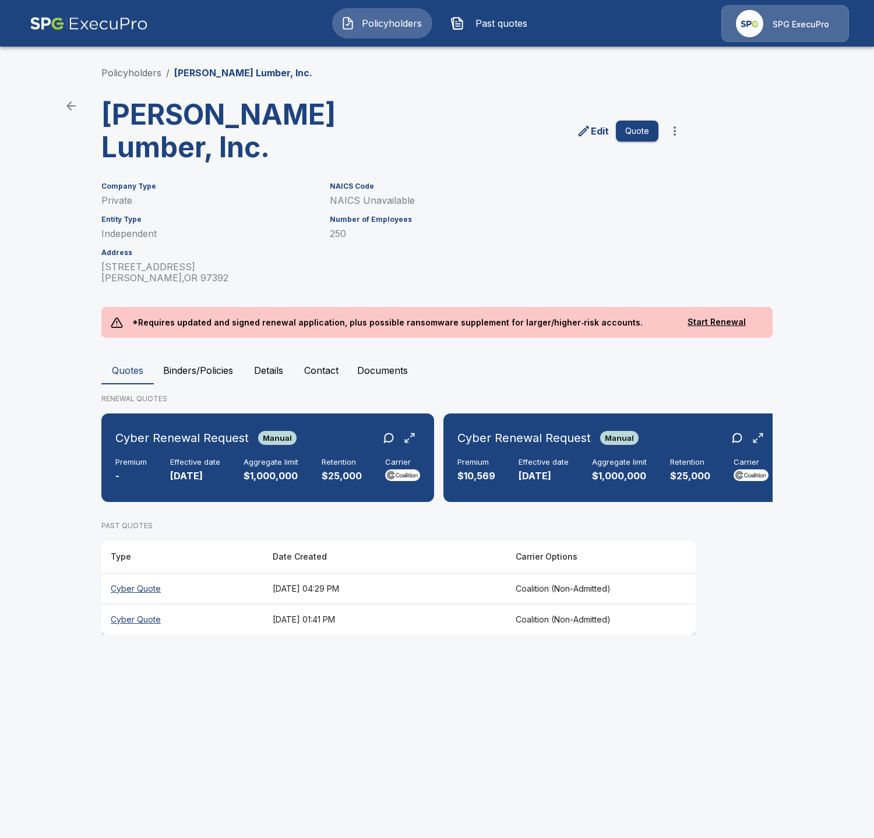
click at [183, 356] on button "Binders/Policies" at bounding box center [198, 370] width 89 height 28
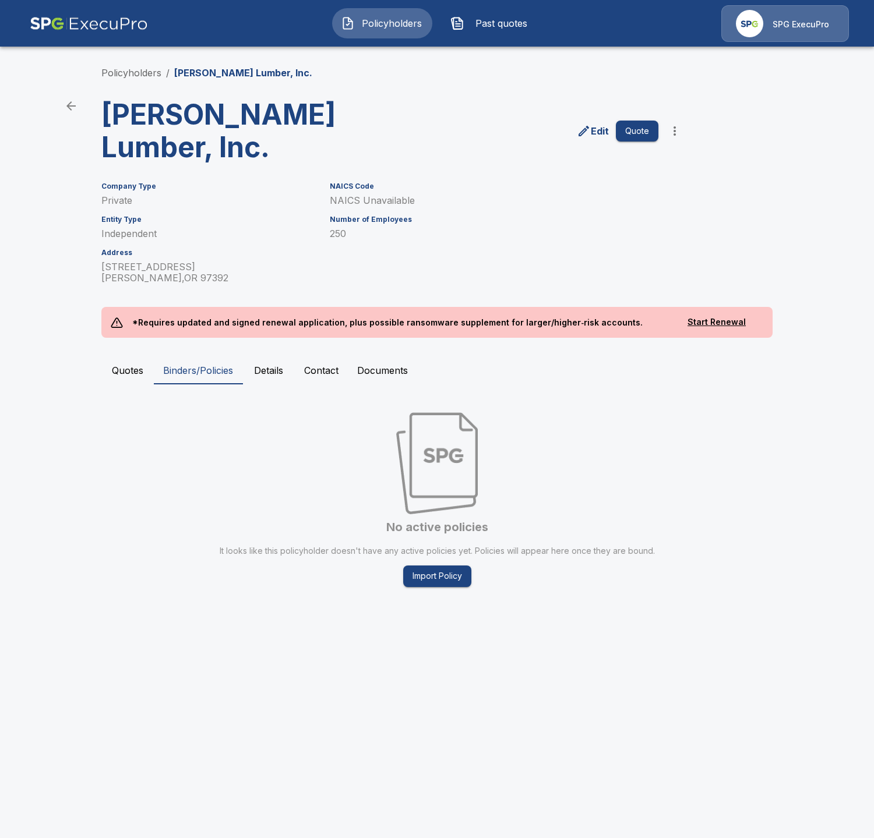
click at [125, 356] on button "Quotes" at bounding box center [127, 370] width 52 height 28
